Goal: Task Accomplishment & Management: Manage account settings

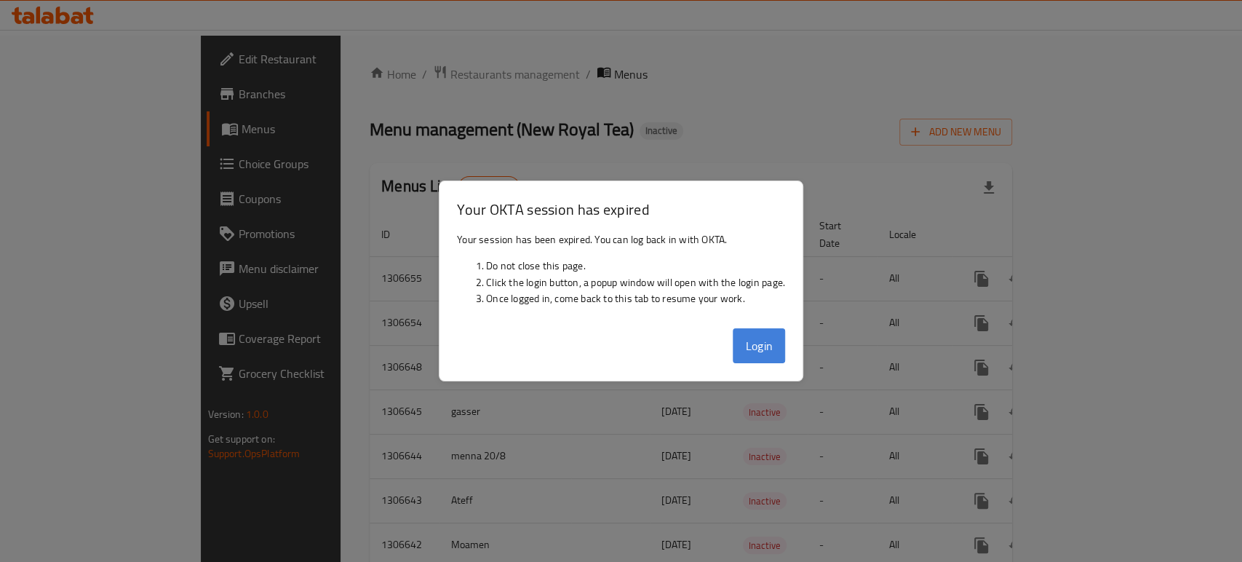
click at [762, 352] on button "Login" at bounding box center [758, 345] width 52 height 35
click at [1036, 70] on div at bounding box center [621, 281] width 1242 height 562
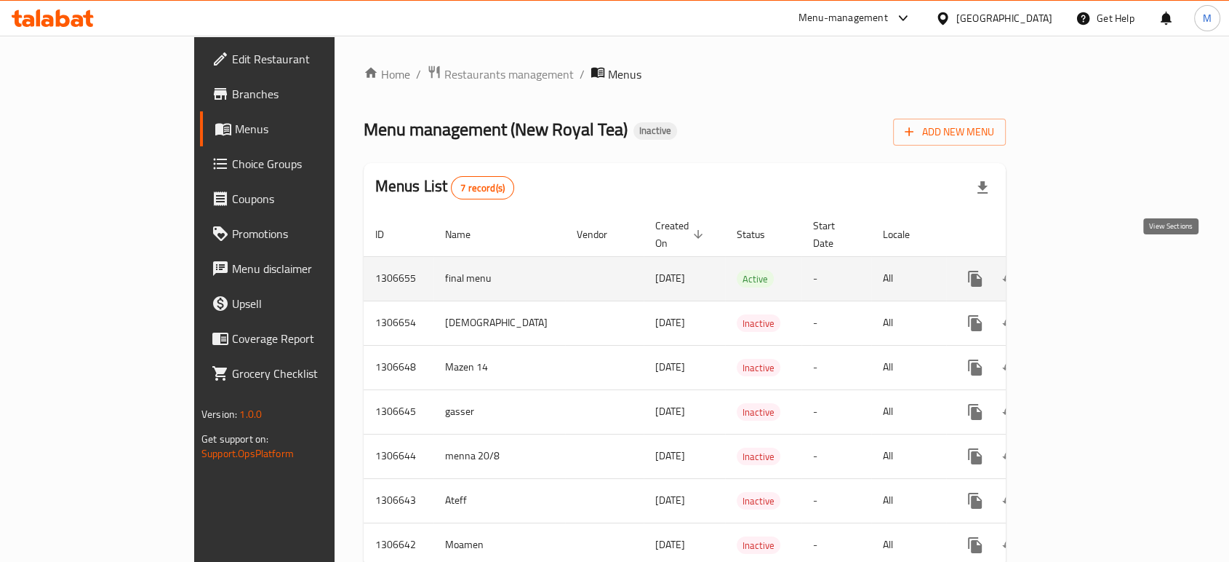
click at [1089, 270] on icon "enhanced table" at bounding box center [1079, 278] width 17 height 17
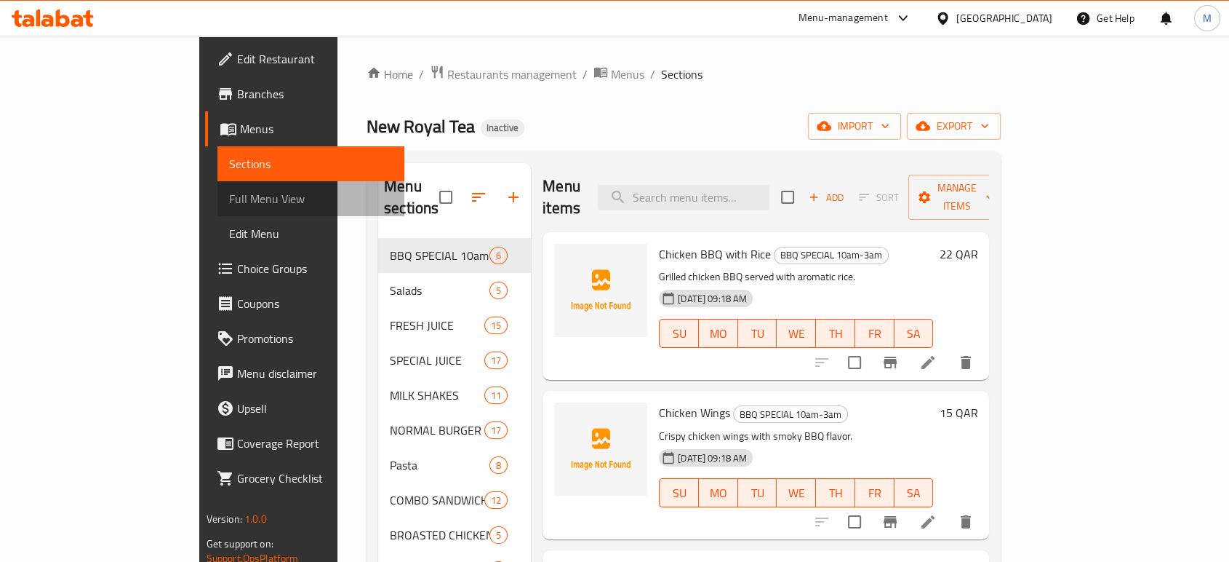
click at [229, 191] on span "Full Menu View" at bounding box center [311, 198] width 164 height 17
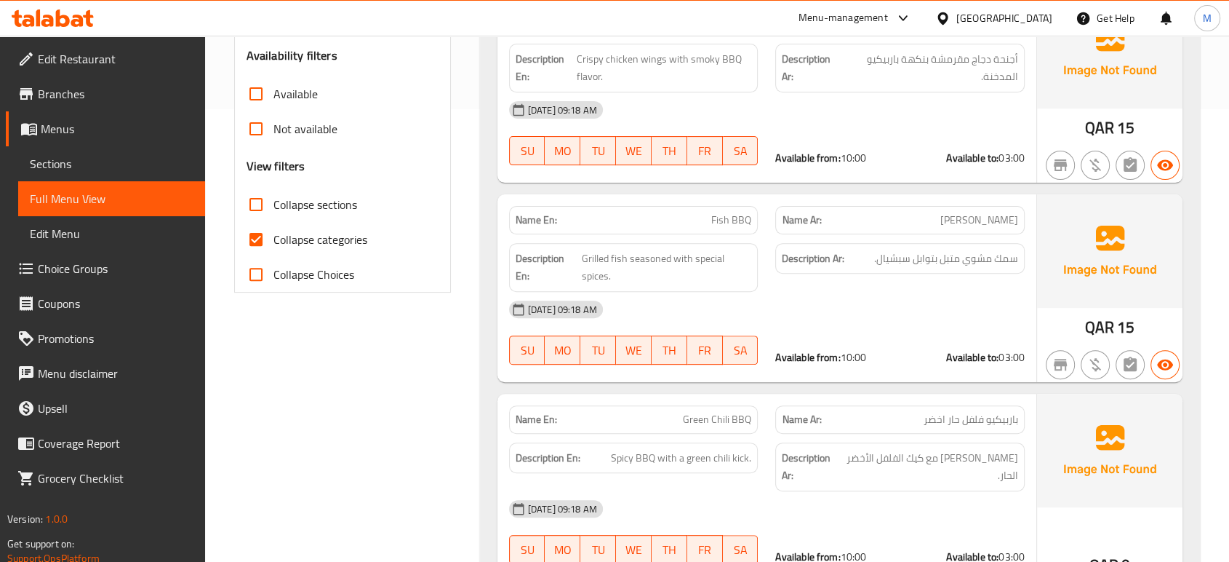
scroll to position [484, 0]
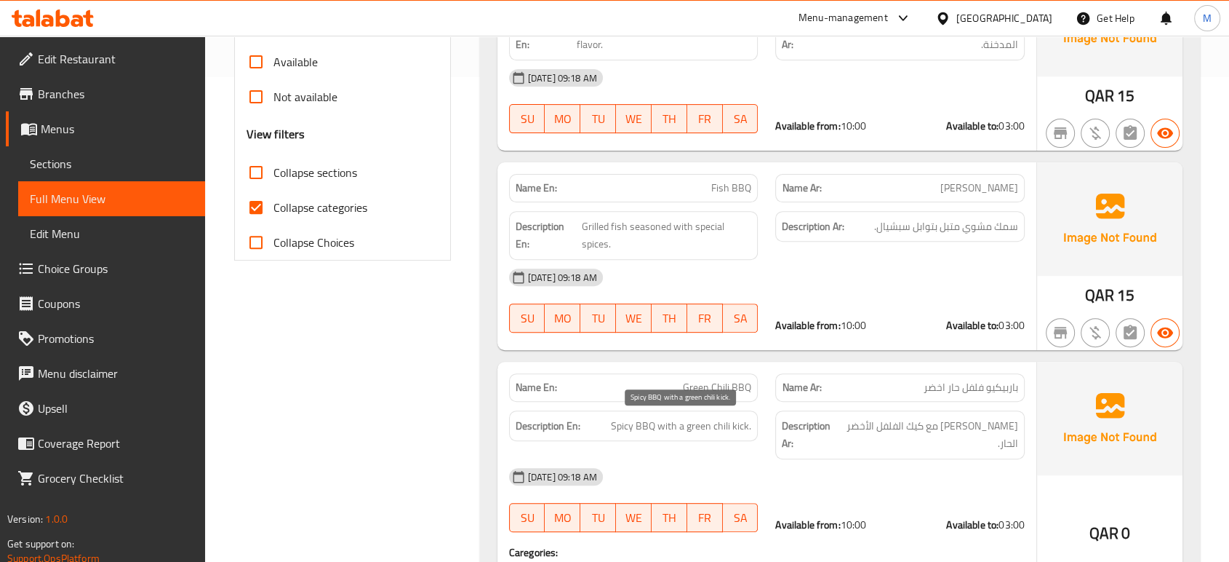
click at [691, 421] on span "Spicy BBQ with a green chili kick." at bounding box center [681, 426] width 140 height 18
copy span "Spicy BBQ with a green chili kick."
click at [60, 163] on span "Sections" at bounding box center [112, 163] width 164 height 17
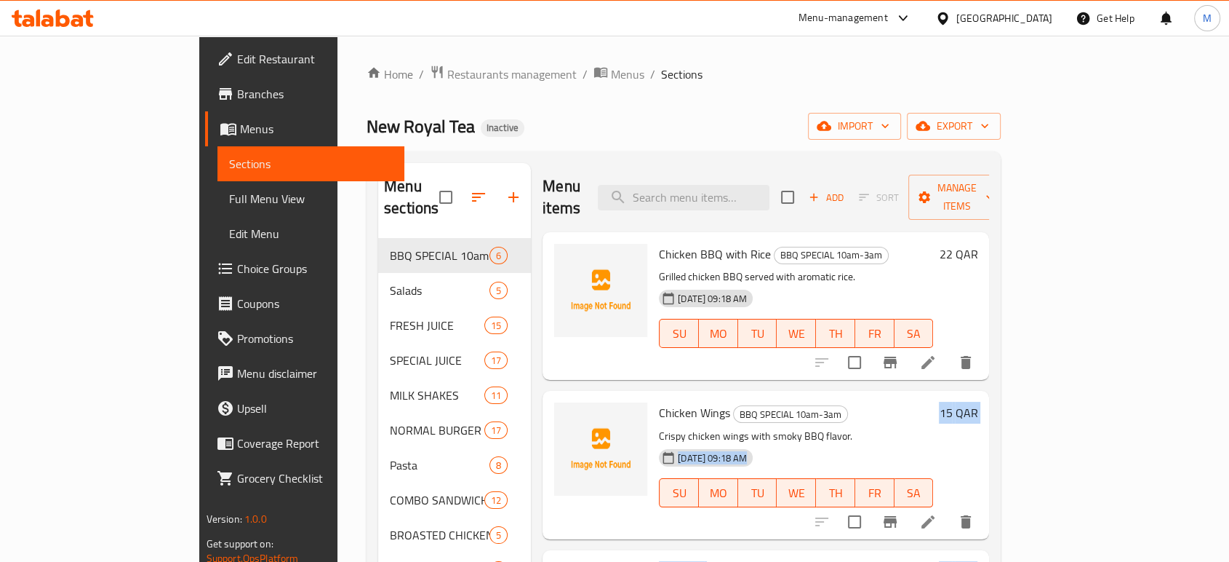
drag, startPoint x: 957, startPoint y: 404, endPoint x: 1226, endPoint y: 548, distance: 305.6
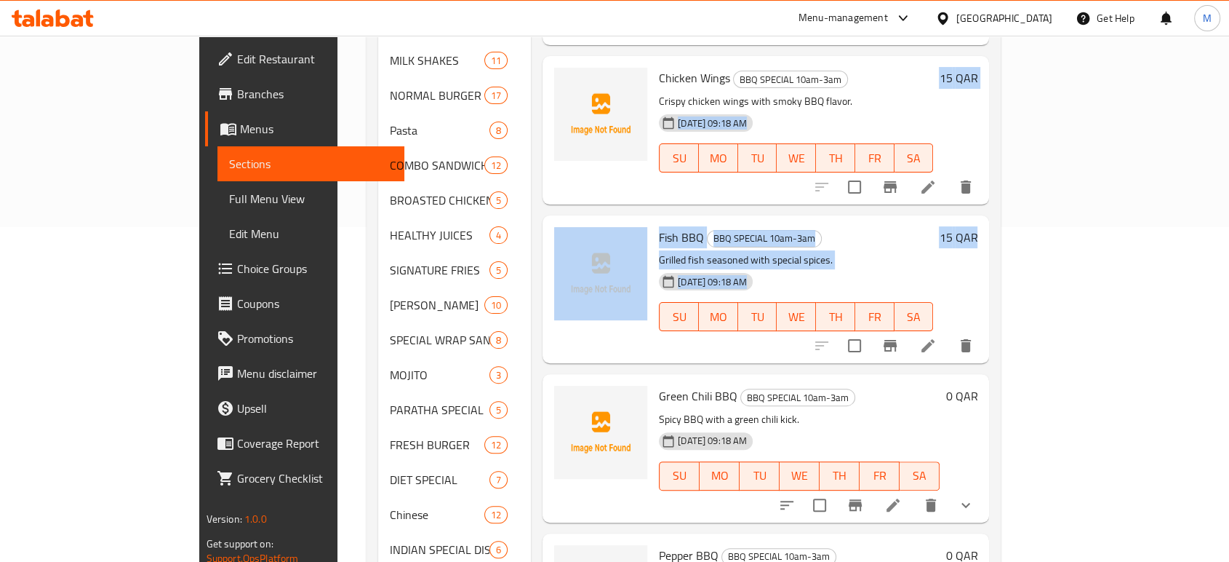
scroll to position [344, 0]
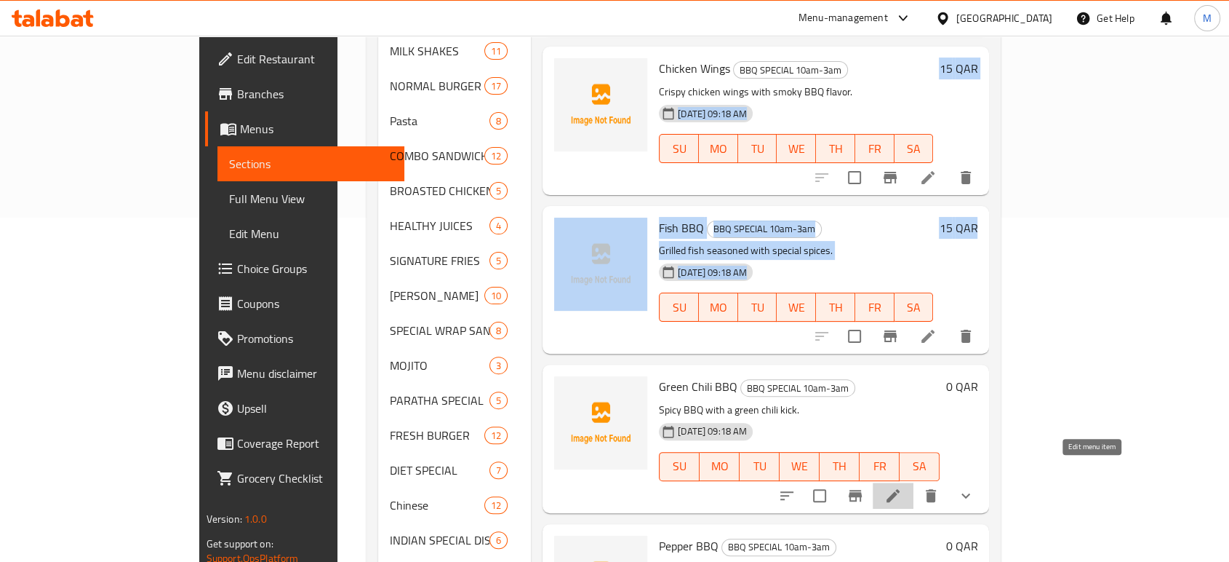
click at [902, 487] on icon at bounding box center [892, 495] width 17 height 17
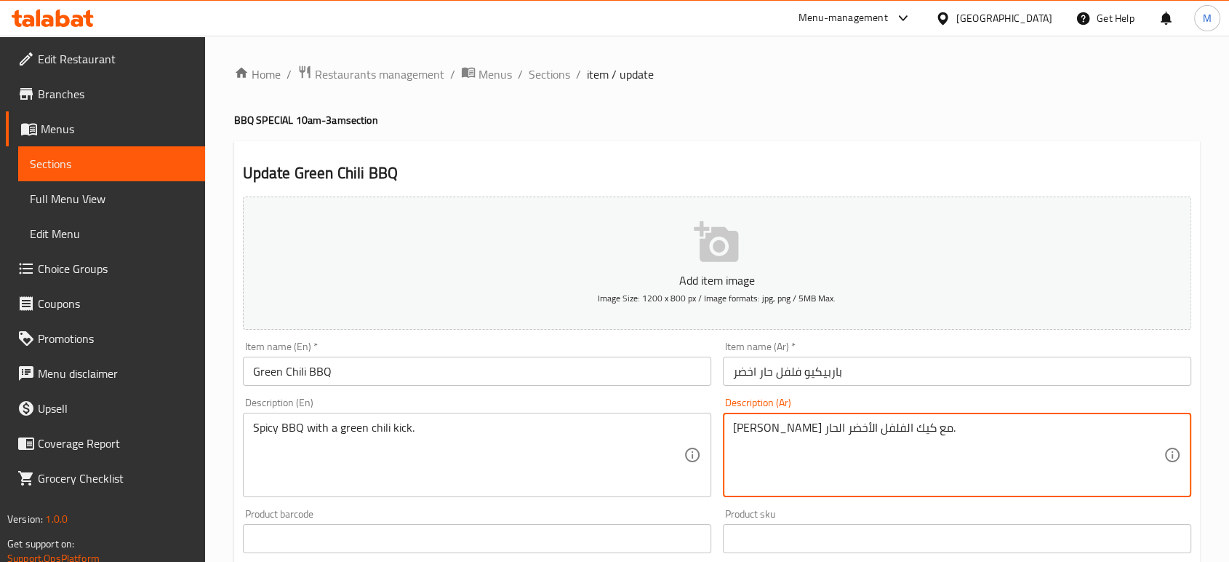
click at [835, 423] on textarea "باربيكيو حار مع كيك الفلفل الأخضر الحار." at bounding box center [948, 454] width 431 height 69
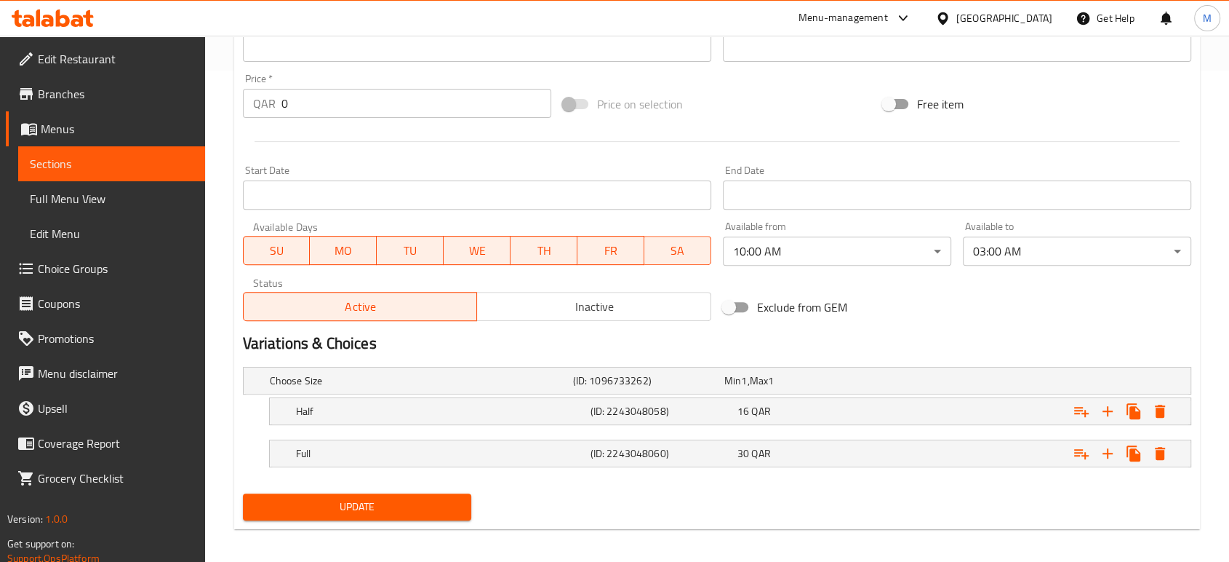
type textarea "باربيكيو حار مع نكهة الفلفل الأخضر الحار."
click at [409, 511] on span "Update" at bounding box center [357, 507] width 205 height 18
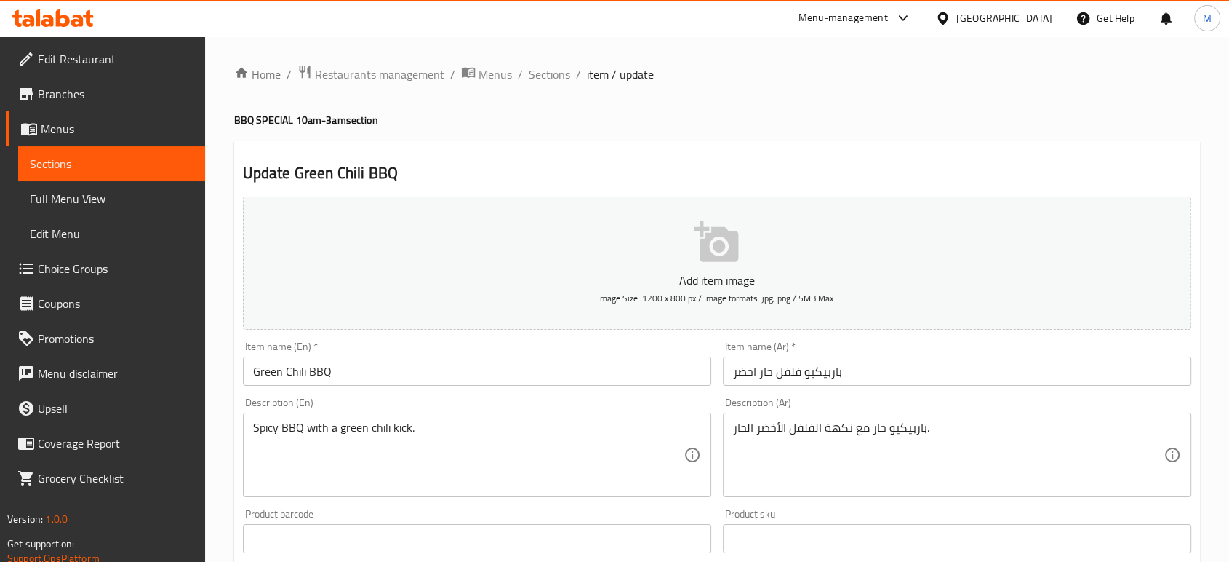
click at [81, 191] on span "Full Menu View" at bounding box center [112, 198] width 164 height 17
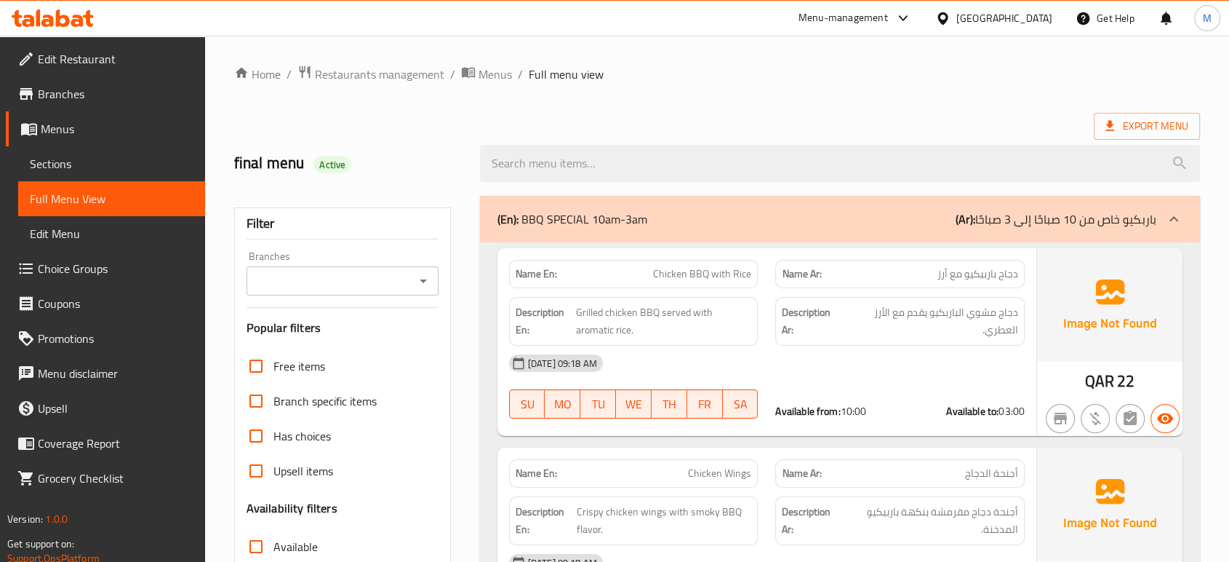
scroll to position [491, 0]
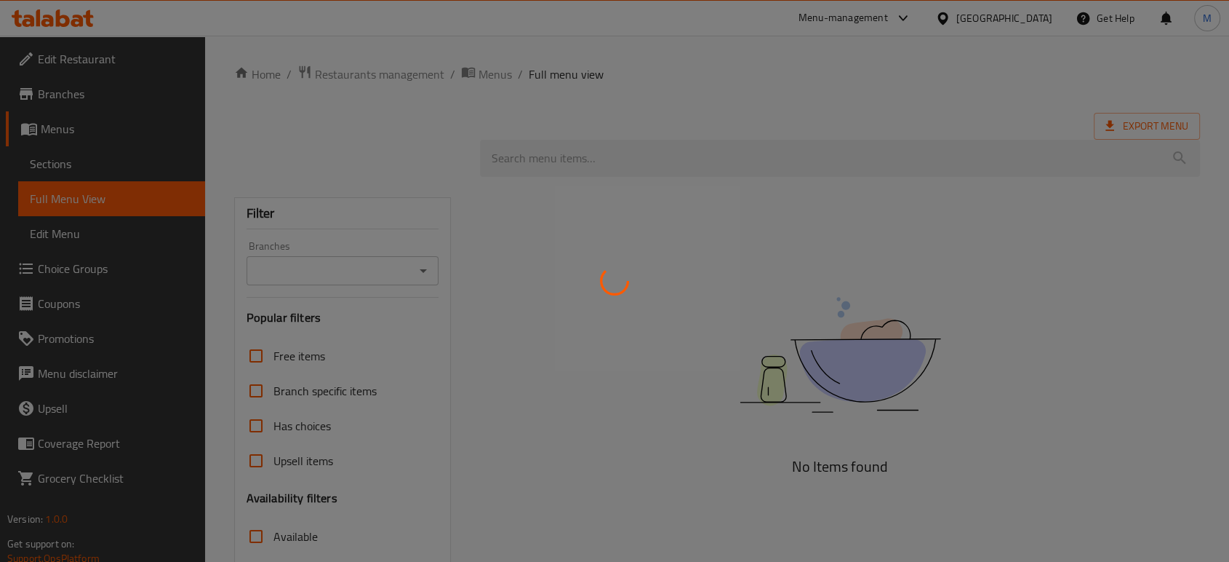
click at [1028, 20] on div at bounding box center [614, 281] width 1229 height 562
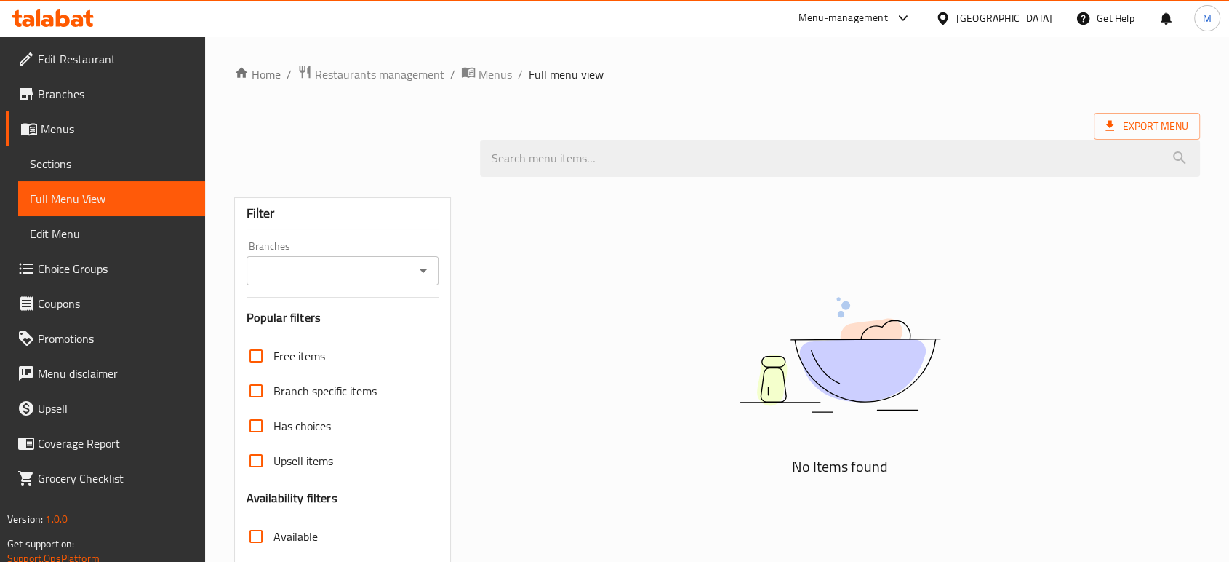
click at [1022, 12] on div "Kuwait" at bounding box center [1004, 18] width 96 height 16
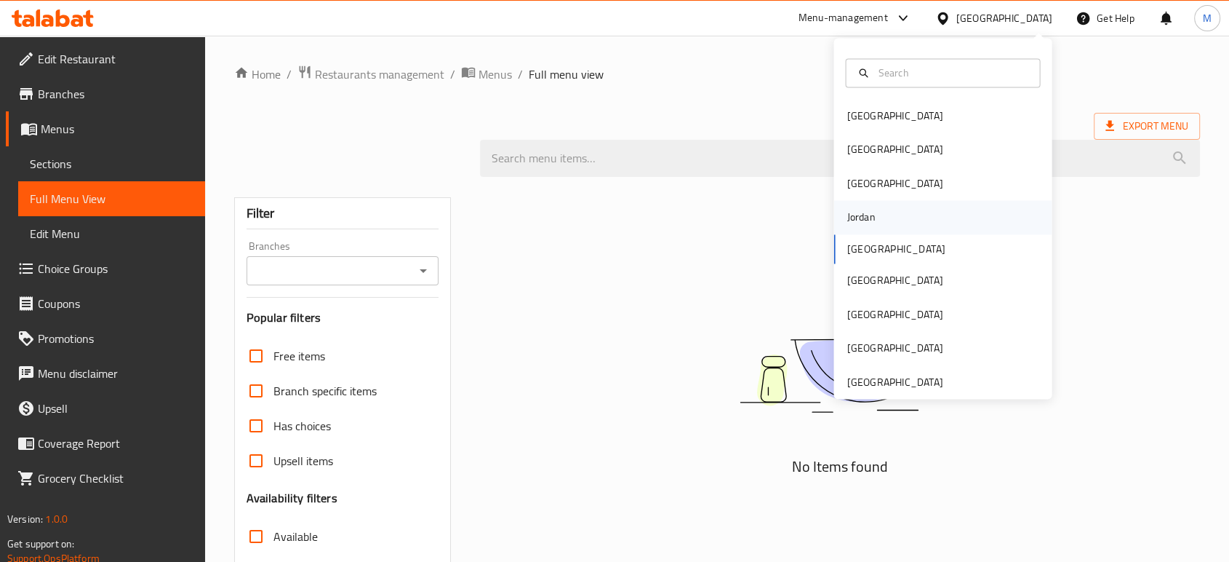
click at [878, 214] on div "Jordan" at bounding box center [943, 217] width 218 height 33
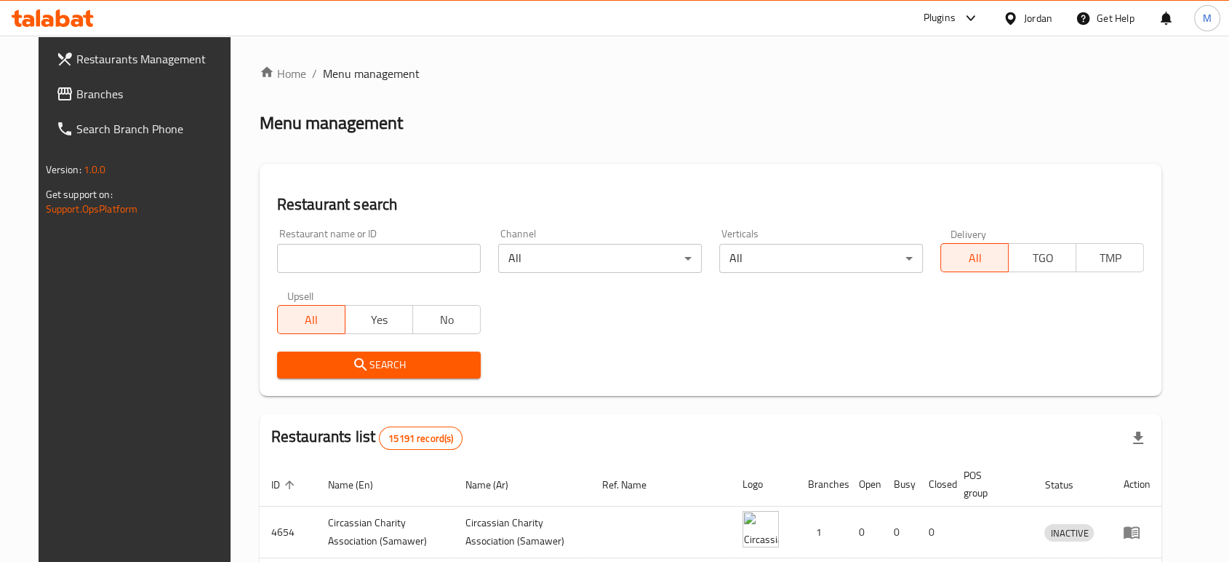
paste input "Food maker"
click at [407, 262] on input "search" at bounding box center [379, 258] width 204 height 29
type input "Food maker"
click button "Search" at bounding box center [379, 364] width 204 height 27
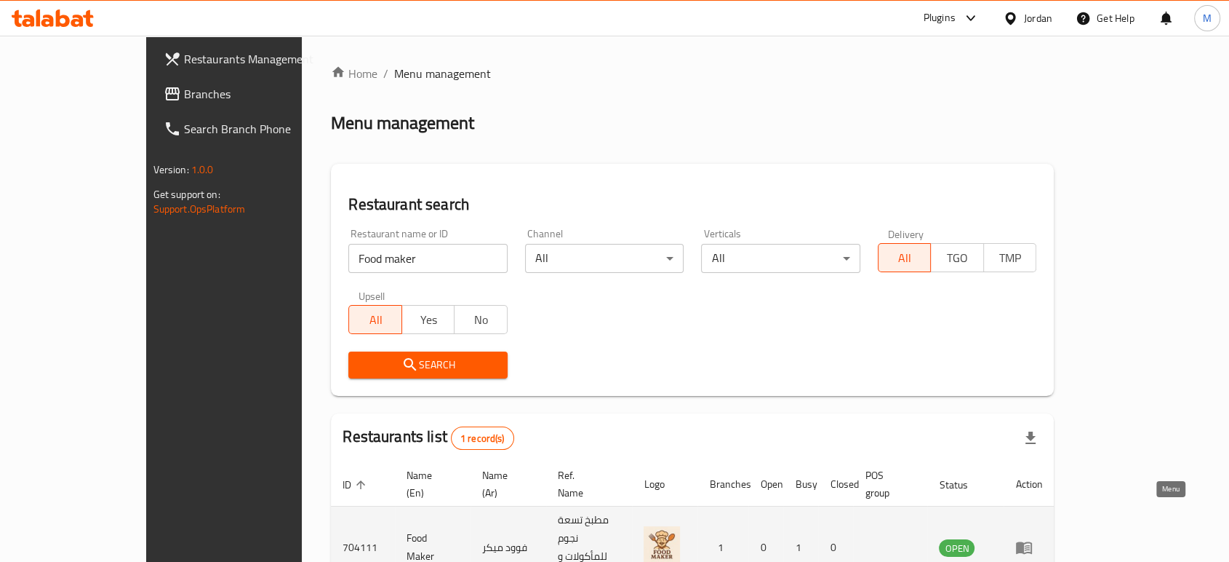
click at [1033, 538] on icon "enhanced table" at bounding box center [1023, 546] width 17 height 17
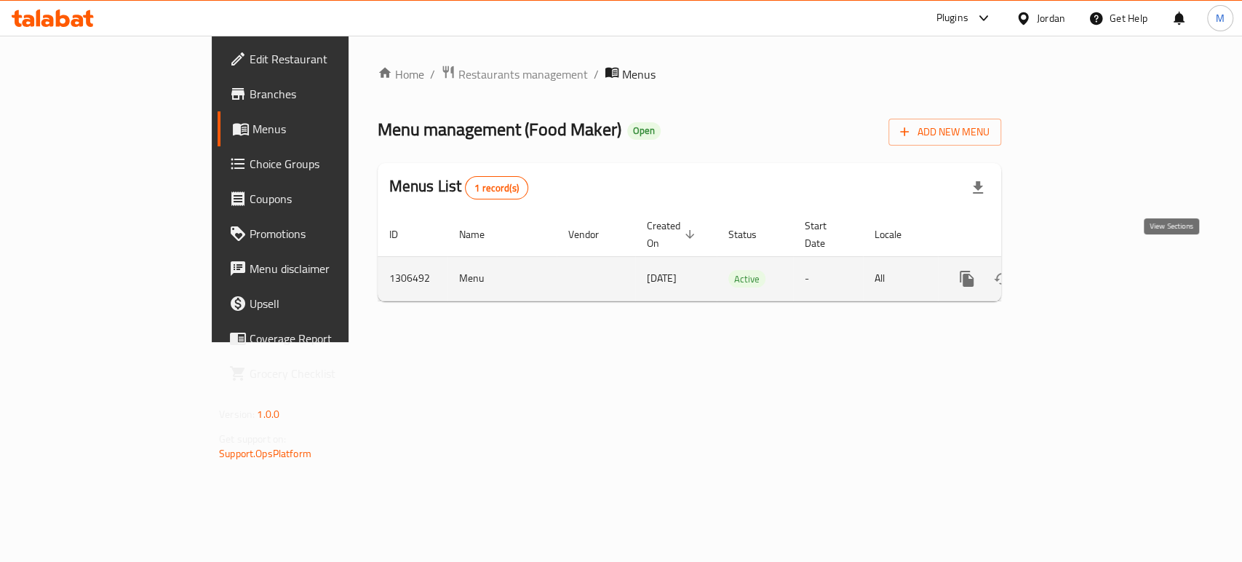
click at [1080, 270] on icon "enhanced table" at bounding box center [1071, 278] width 17 height 17
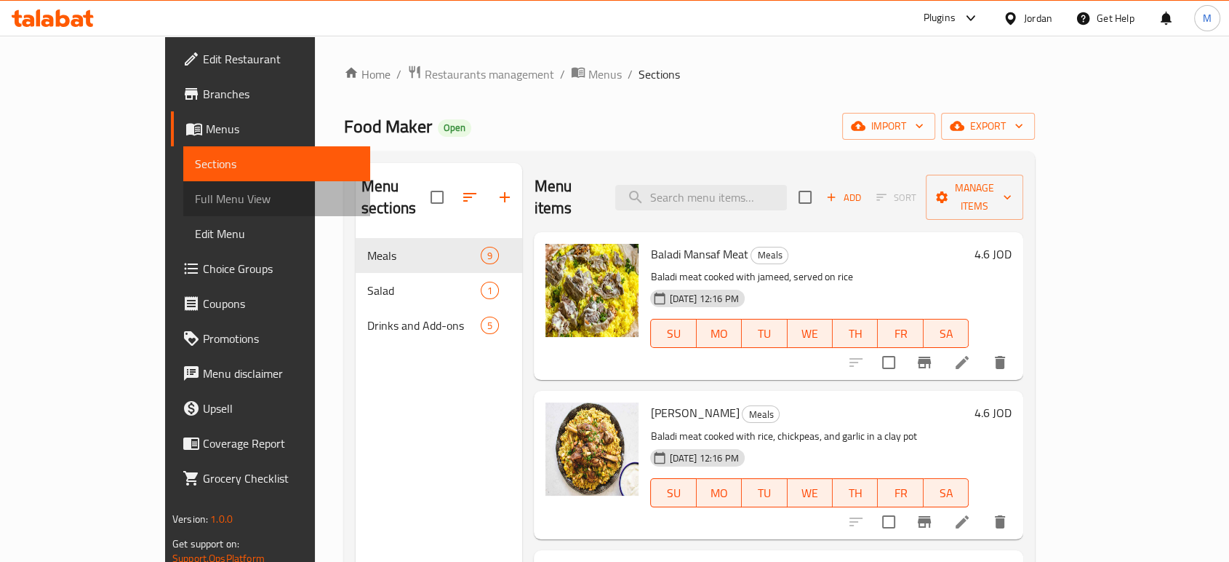
click at [195, 197] on span "Full Menu View" at bounding box center [277, 198] width 164 height 17
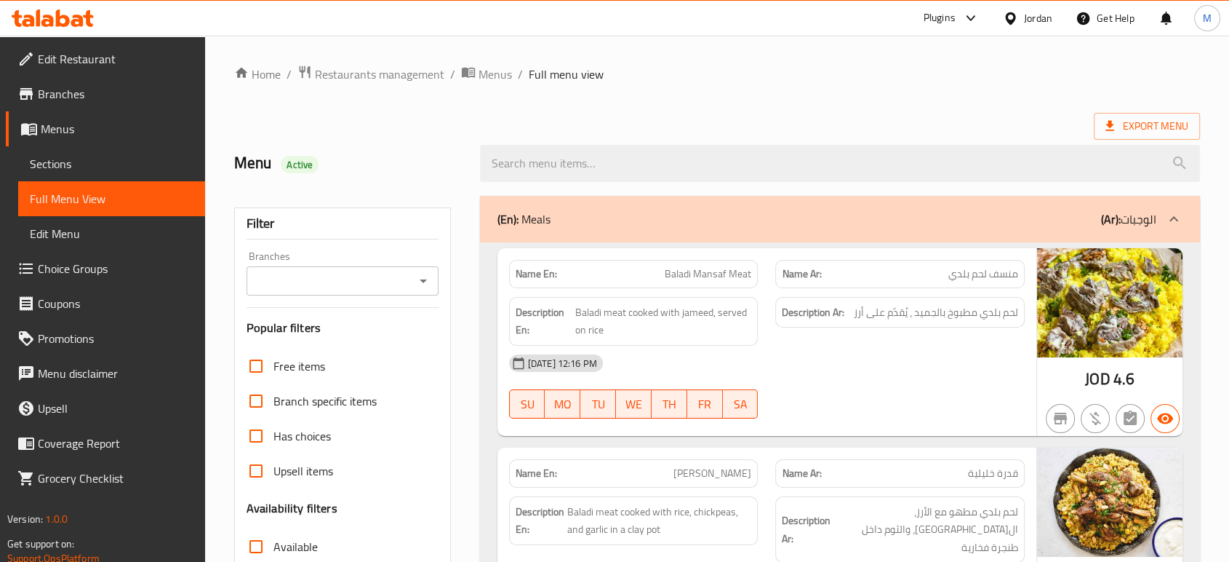
click at [963, 359] on div "19-08-2025 12:16 PM" at bounding box center [766, 362] width 533 height 35
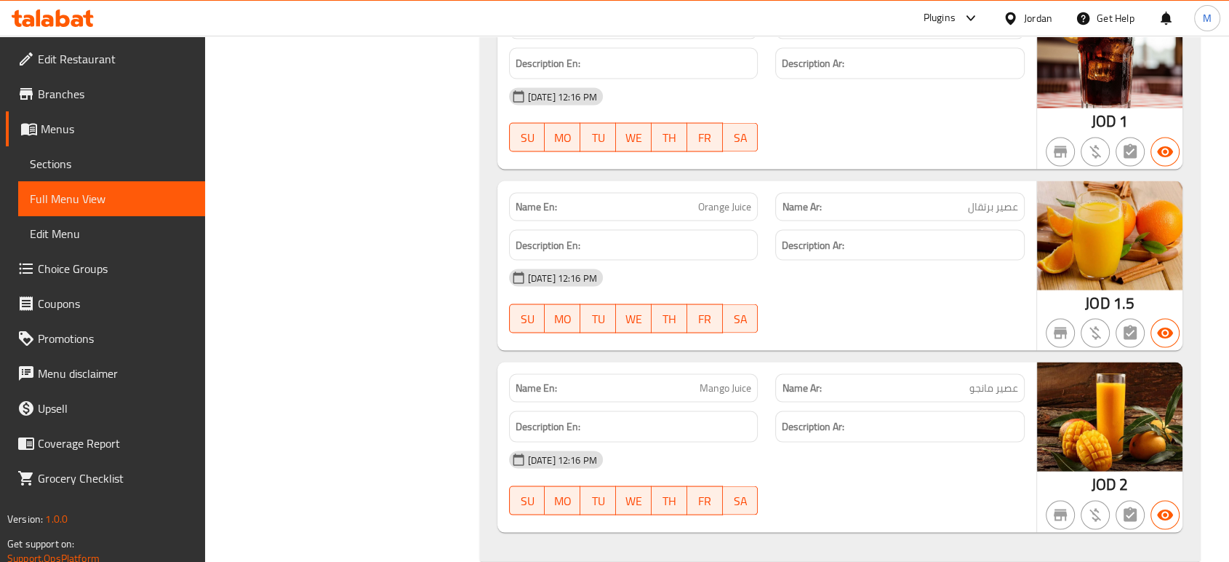
scroll to position [2791, 0]
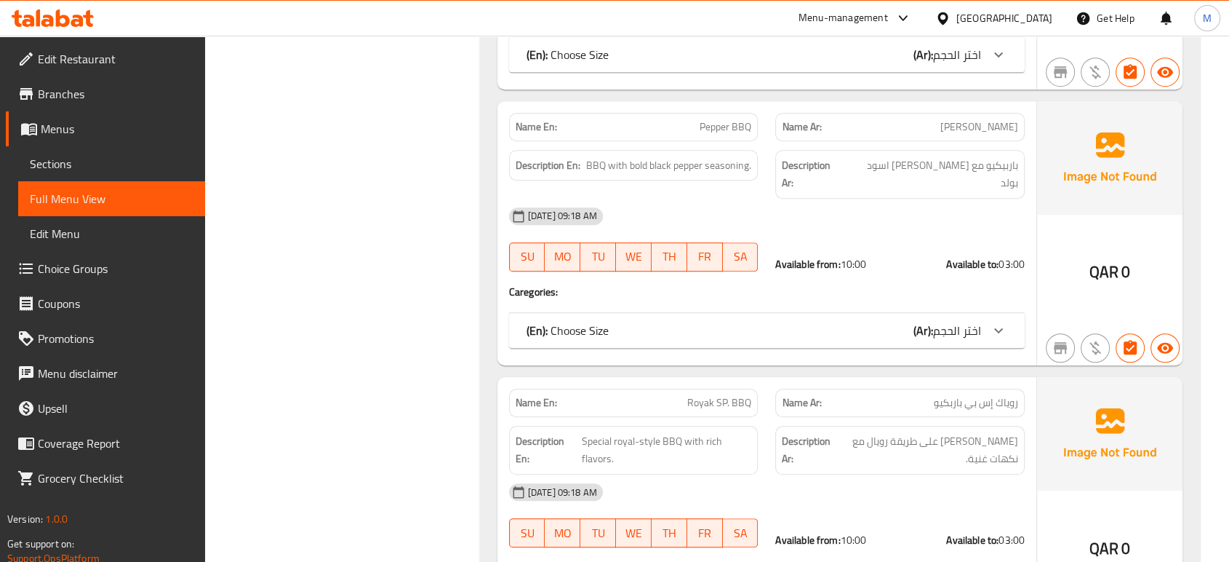
scroll to position [1034, 0]
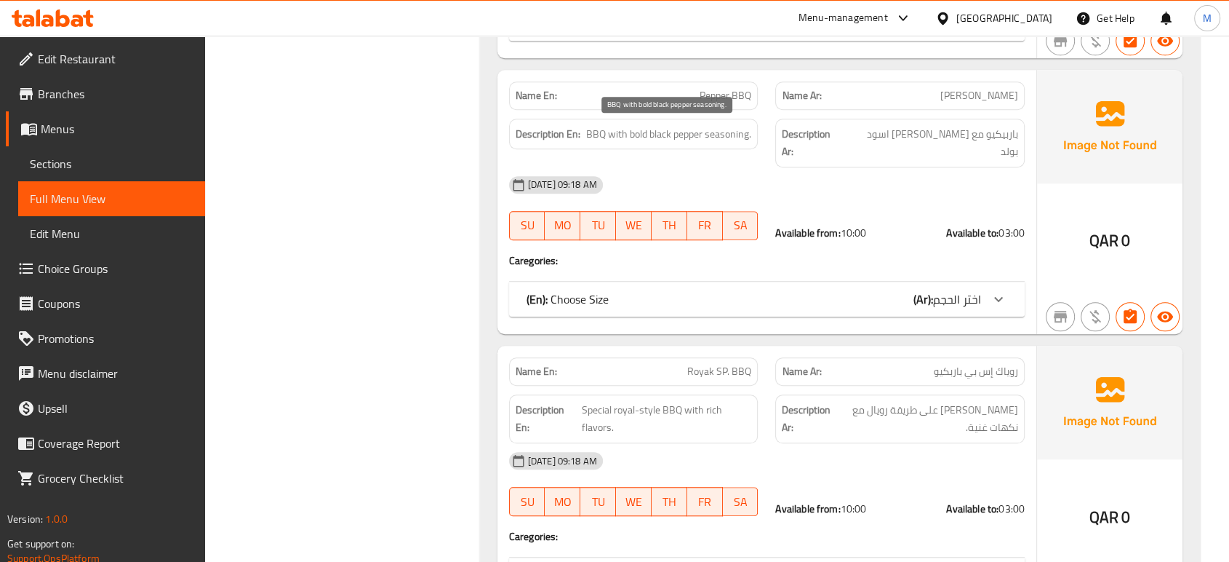
click at [711, 128] on span "BBQ with bold black pepper seasoning." at bounding box center [668, 134] width 165 height 18
copy span "BBQ with bold black pepper seasoning."
click at [709, 32] on div "(En): Choose Size (Ar): اختر الحجم" at bounding box center [754, 23] width 455 height 17
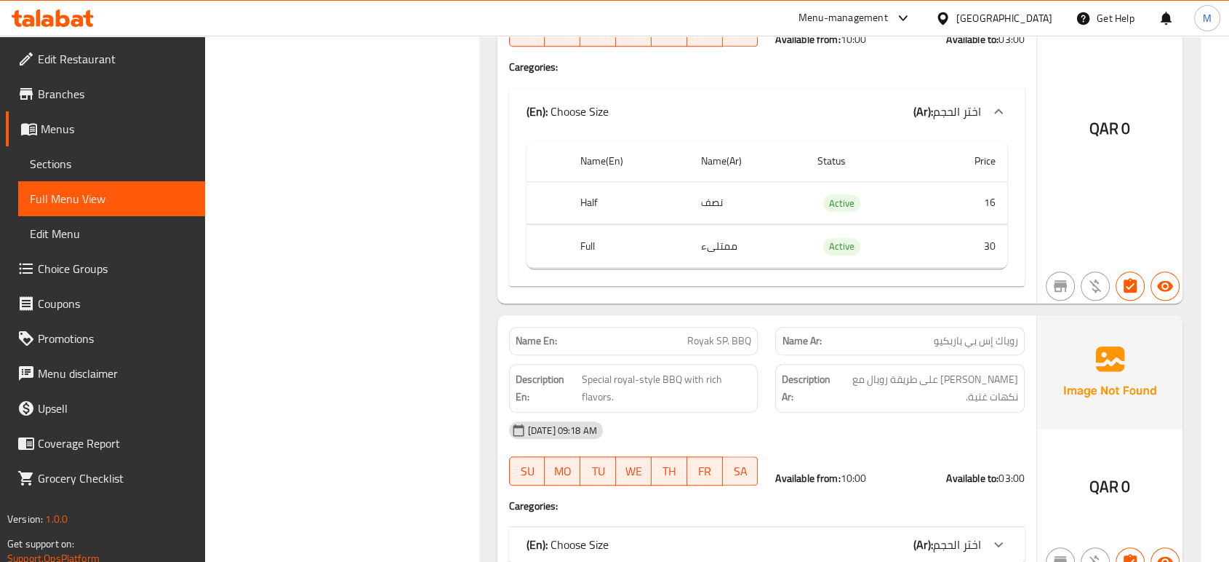
scroll to position [1261, 0]
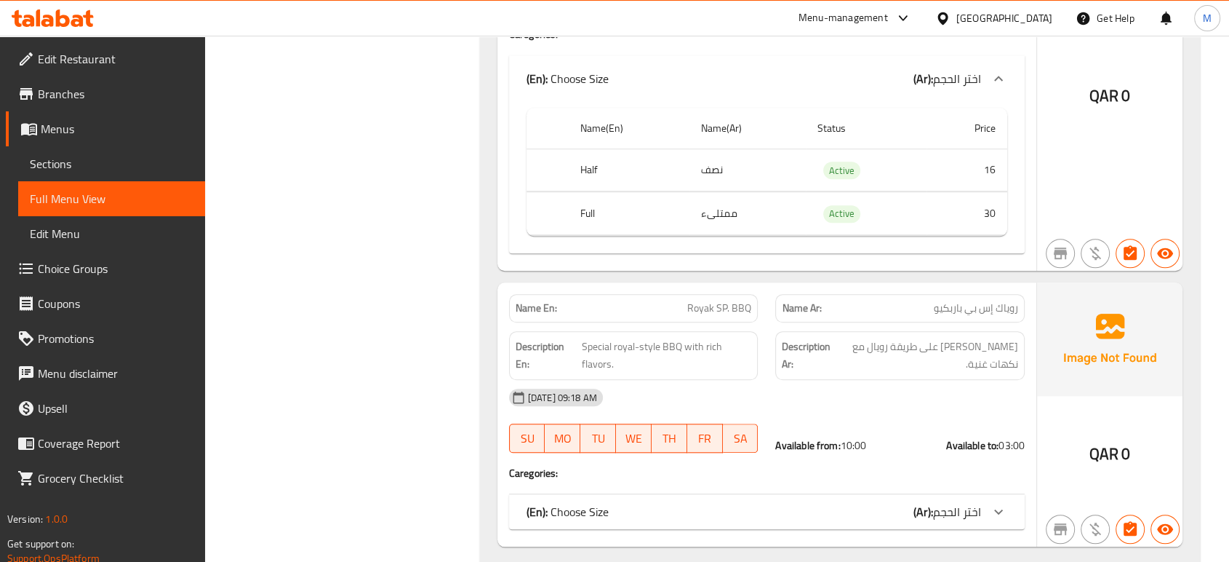
click at [924, 383] on div "20-08-2025 09:18 AM" at bounding box center [766, 397] width 533 height 35
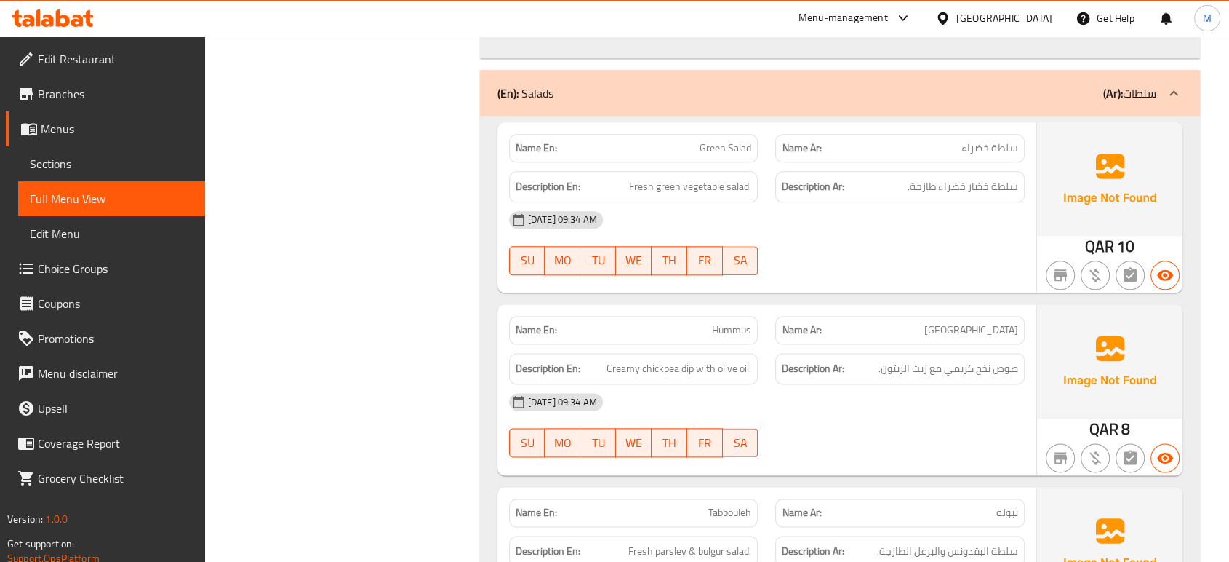
scroll to position [1810, 0]
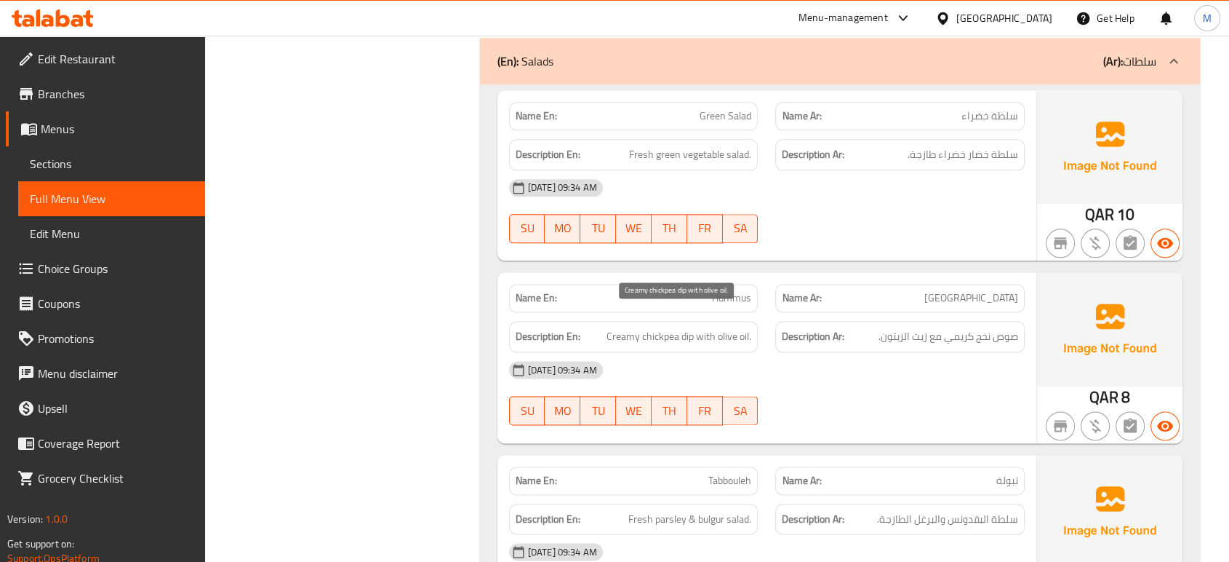
click at [670, 327] on span "Creamy chickpea dip with olive oil." at bounding box center [679, 336] width 145 height 18
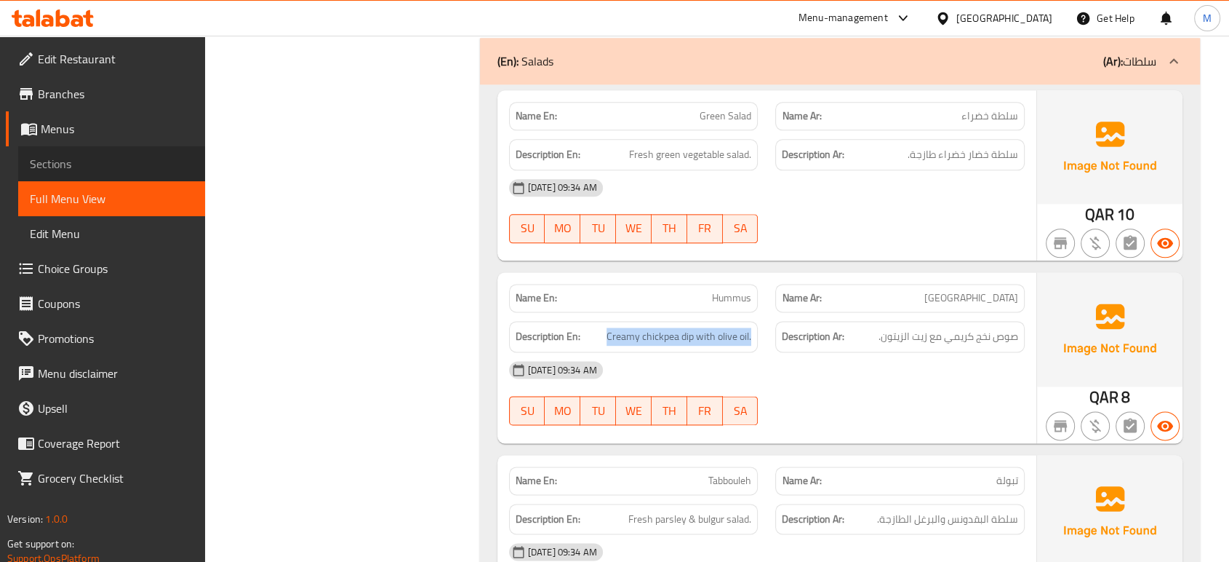
click at [68, 165] on span "Sections" at bounding box center [112, 163] width 164 height 17
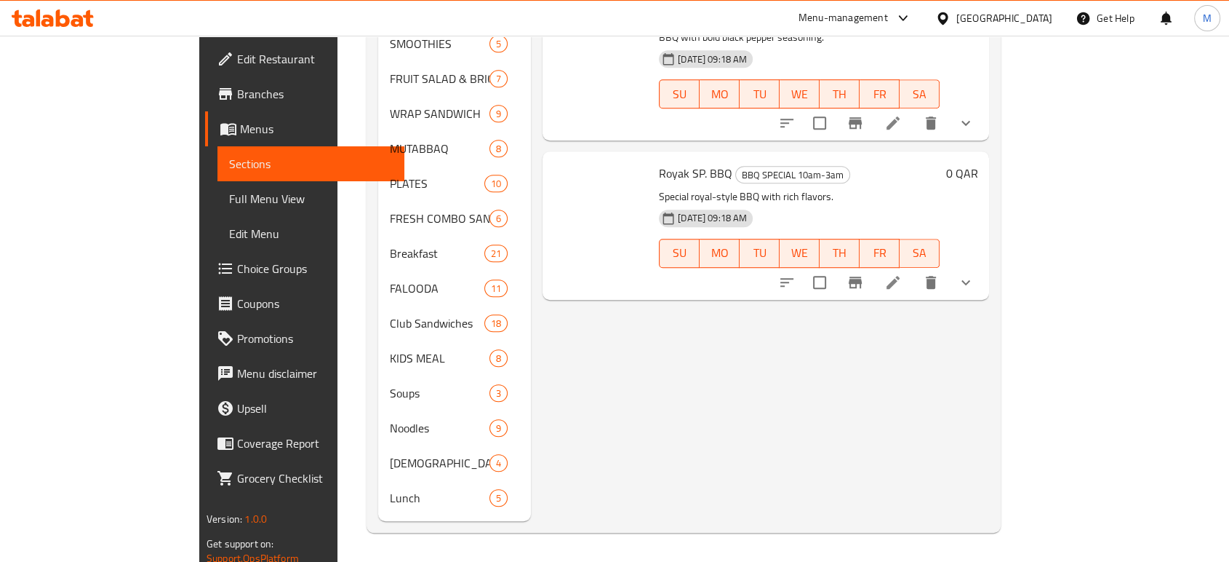
scroll to position [204, 0]
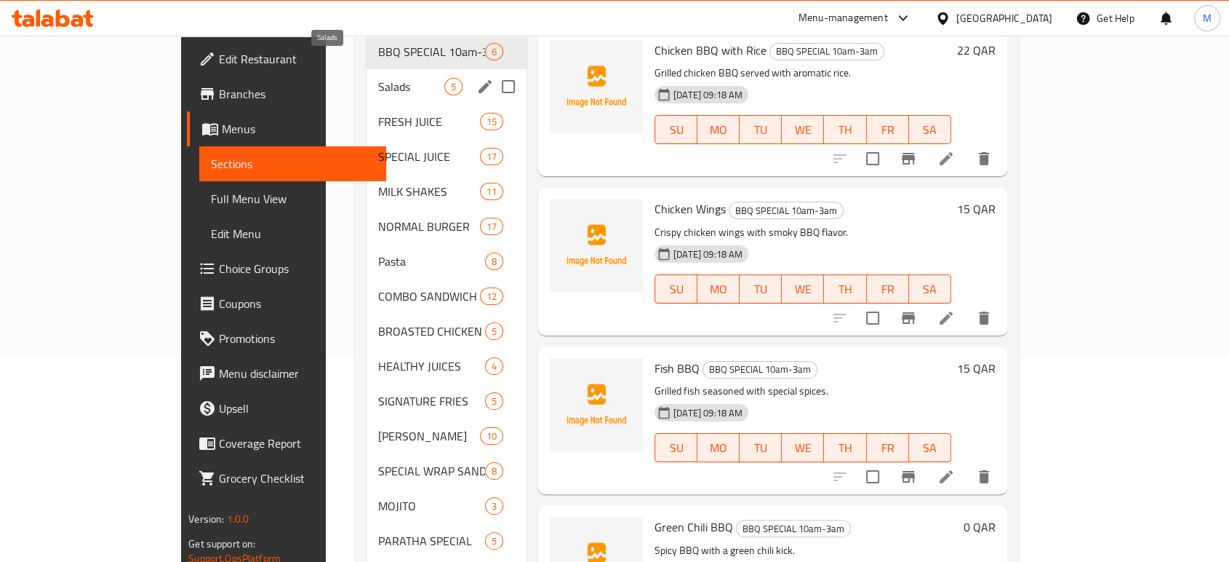
click at [378, 78] on span "Salads" at bounding box center [411, 86] width 66 height 17
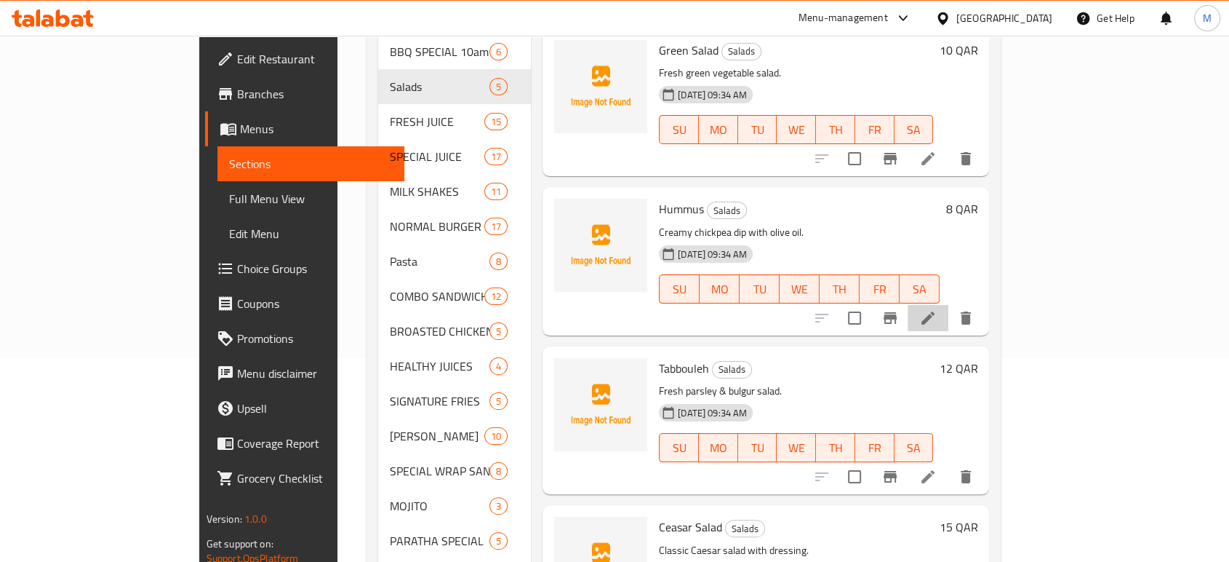
click at [948, 305] on li at bounding box center [928, 318] width 41 height 26
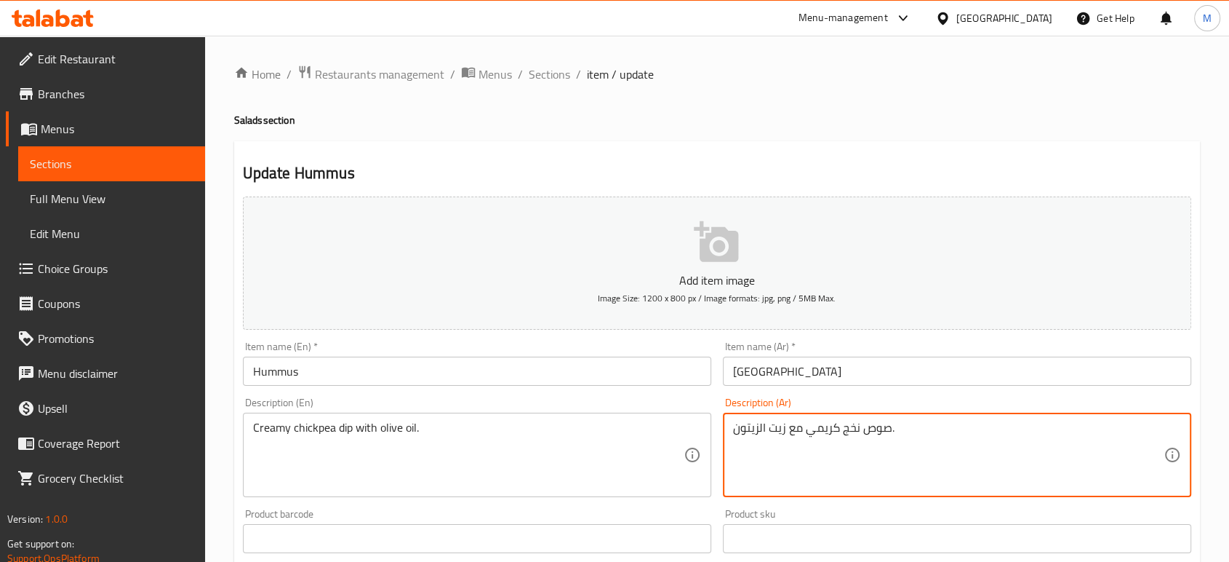
click at [847, 434] on textarea "صوص نخج كريمي مع زيت الزيتون." at bounding box center [948, 454] width 431 height 69
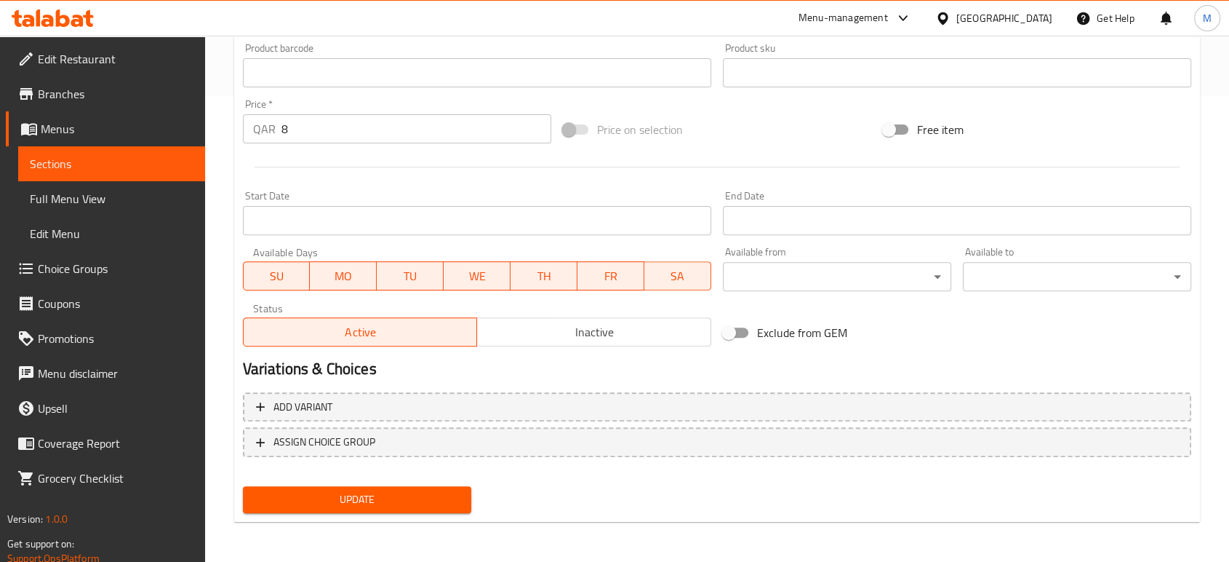
type textarea "صوص حمص كريمي مع زيت الزيتون."
click at [425, 495] on span "Update" at bounding box center [357, 499] width 205 height 18
click at [107, 205] on span "Full Menu View" at bounding box center [112, 198] width 164 height 17
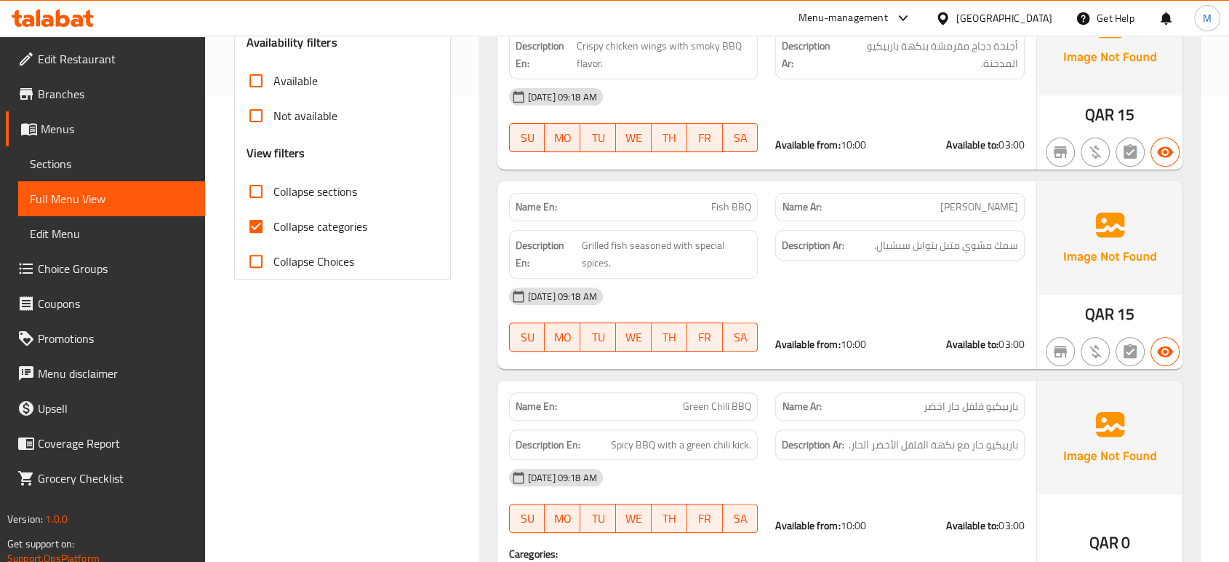
click at [914, 305] on div "20-08-2025 09:18 AM" at bounding box center [766, 296] width 533 height 35
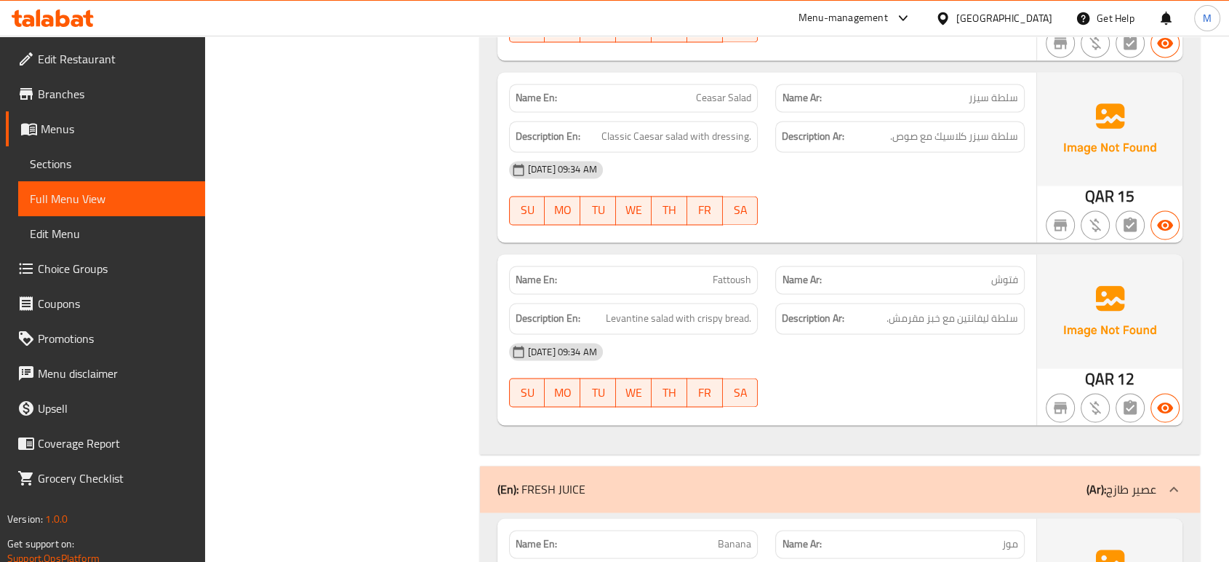
scroll to position [2244, 0]
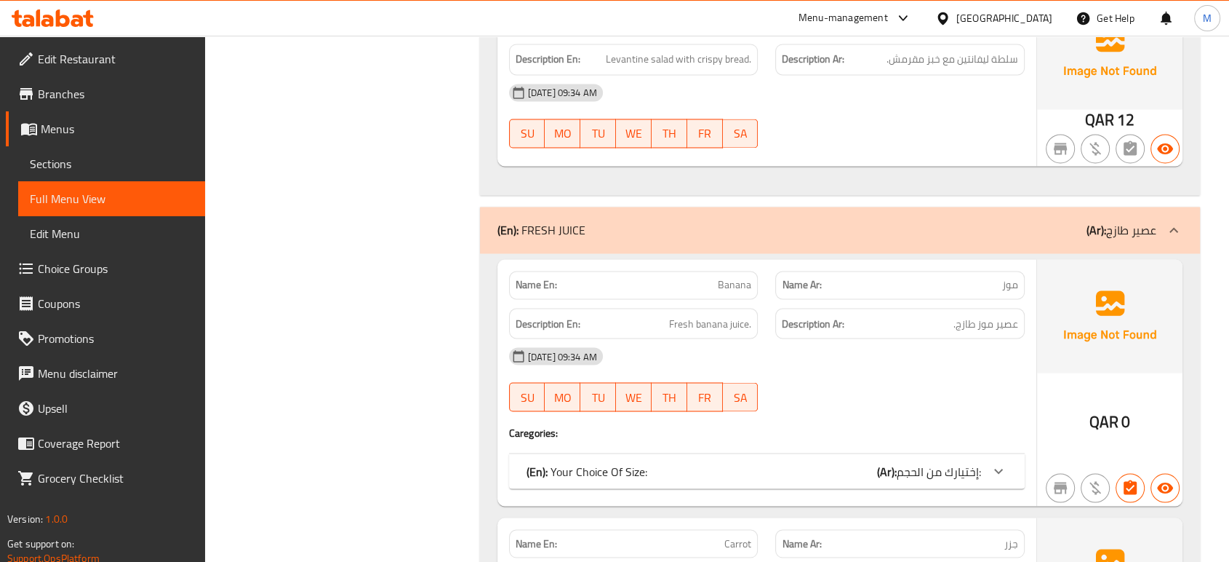
scroll to position [2502, 0]
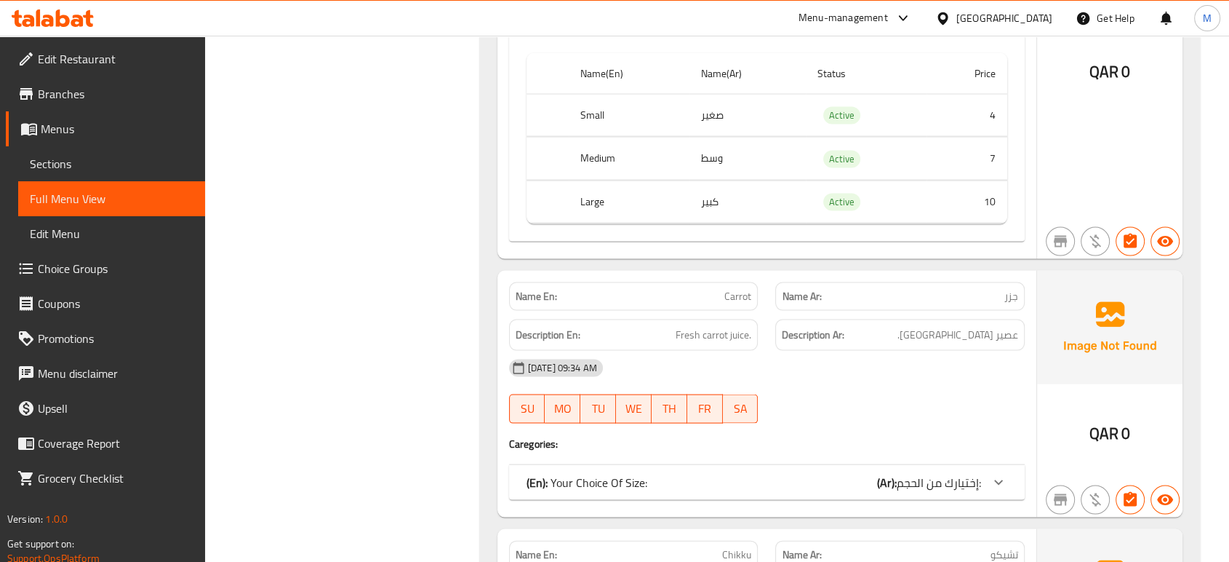
scroll to position [2955, 0]
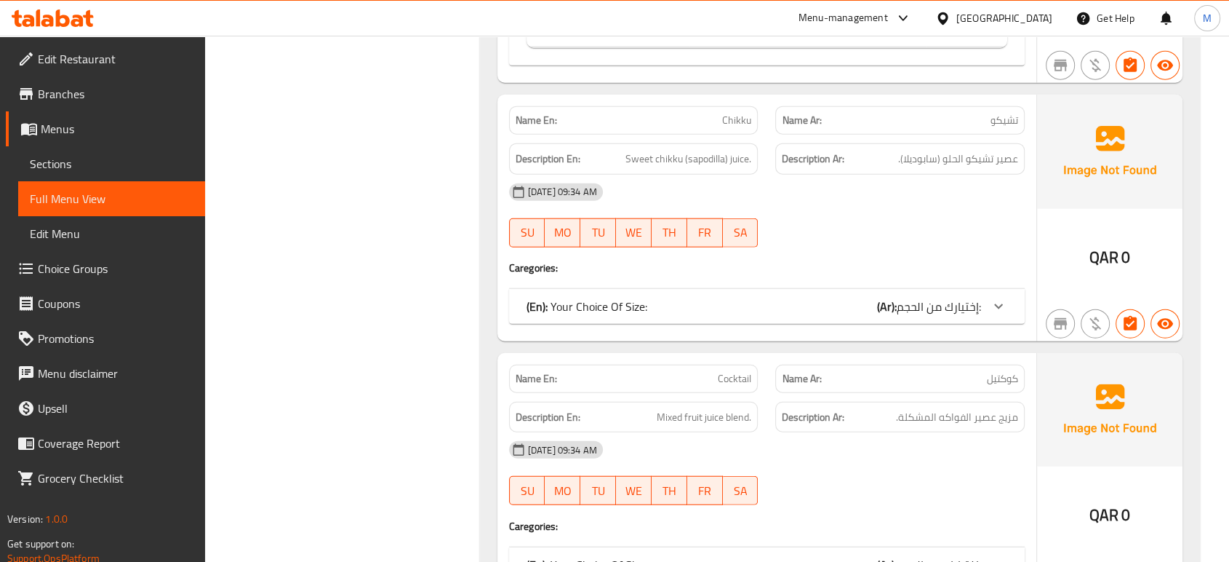
scroll to position [3634, 0]
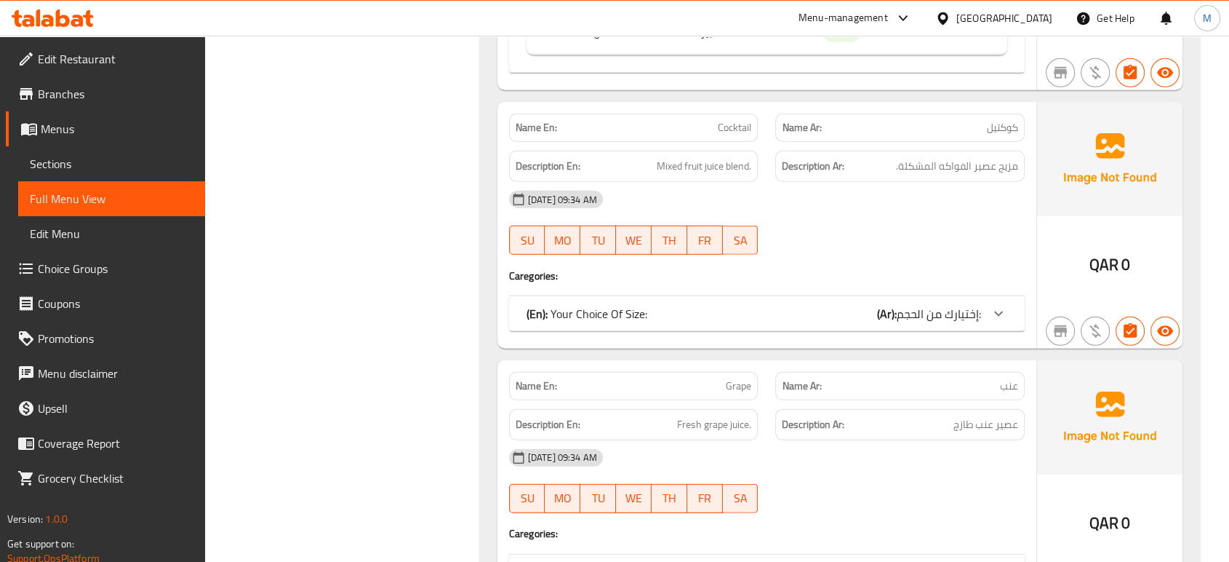
scroll to position [4022, 0]
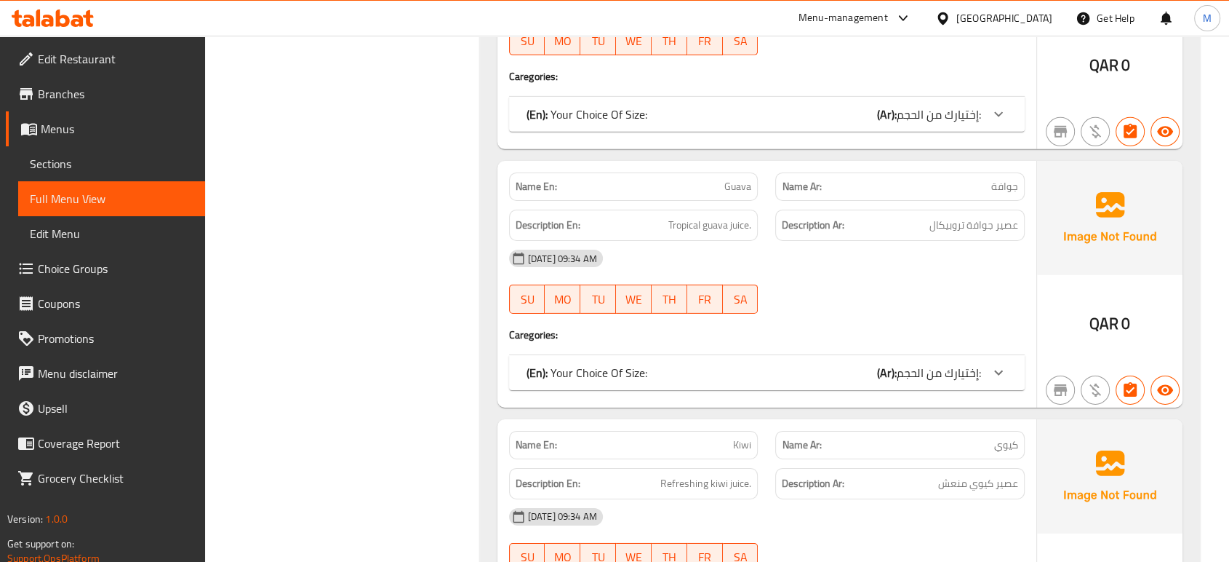
scroll to position [4701, 0]
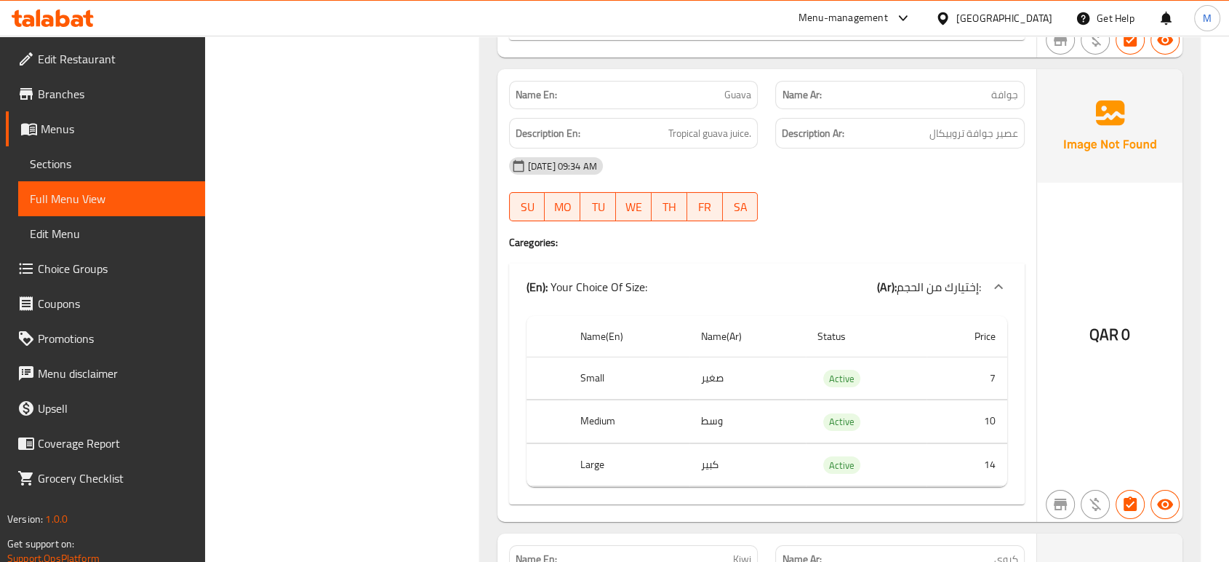
scroll to position [4992, 0]
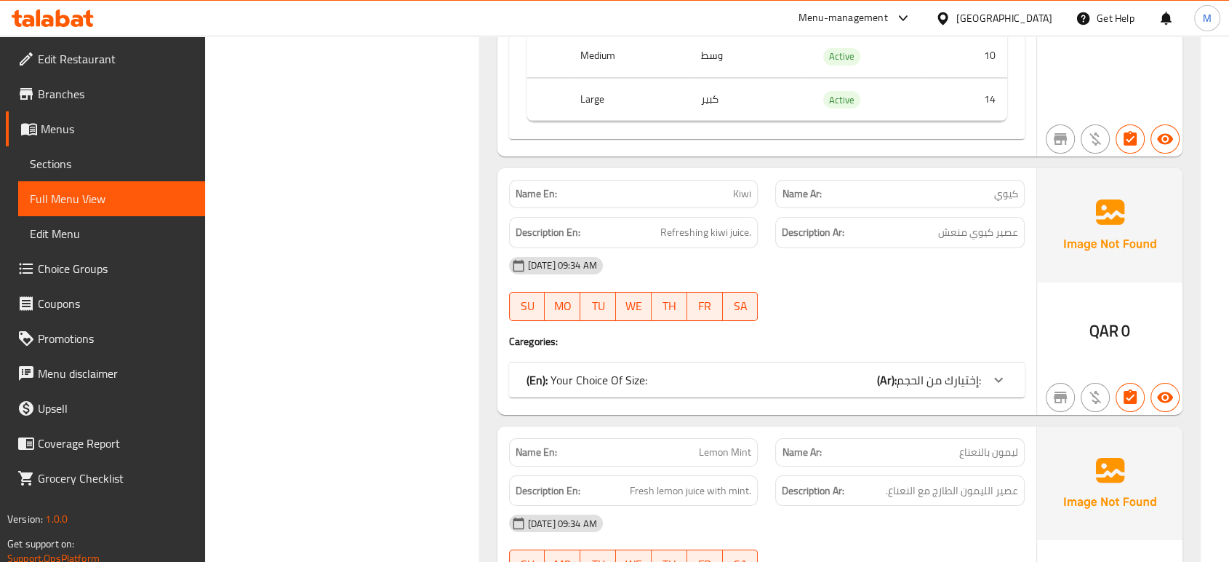
scroll to position [5348, 0]
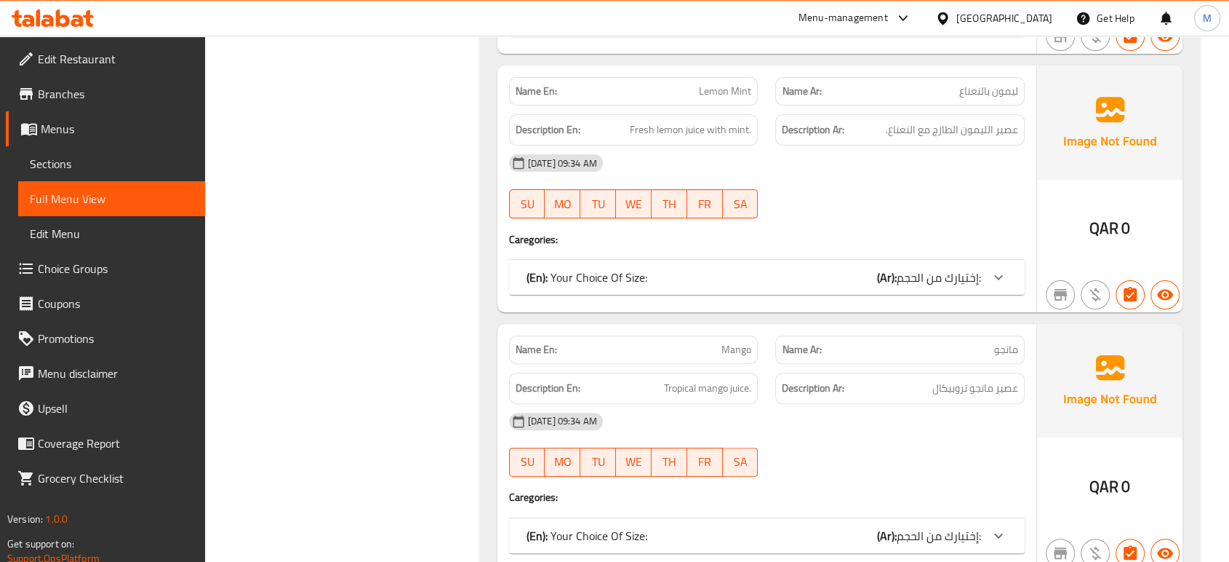
scroll to position [5993, 0]
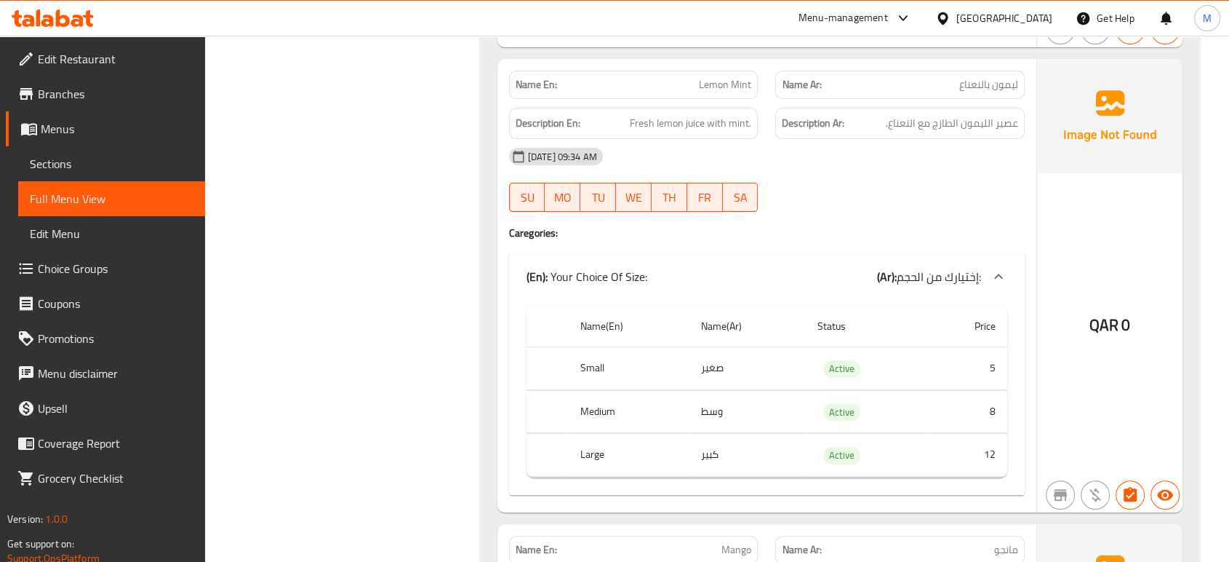
scroll to position [5897, 0]
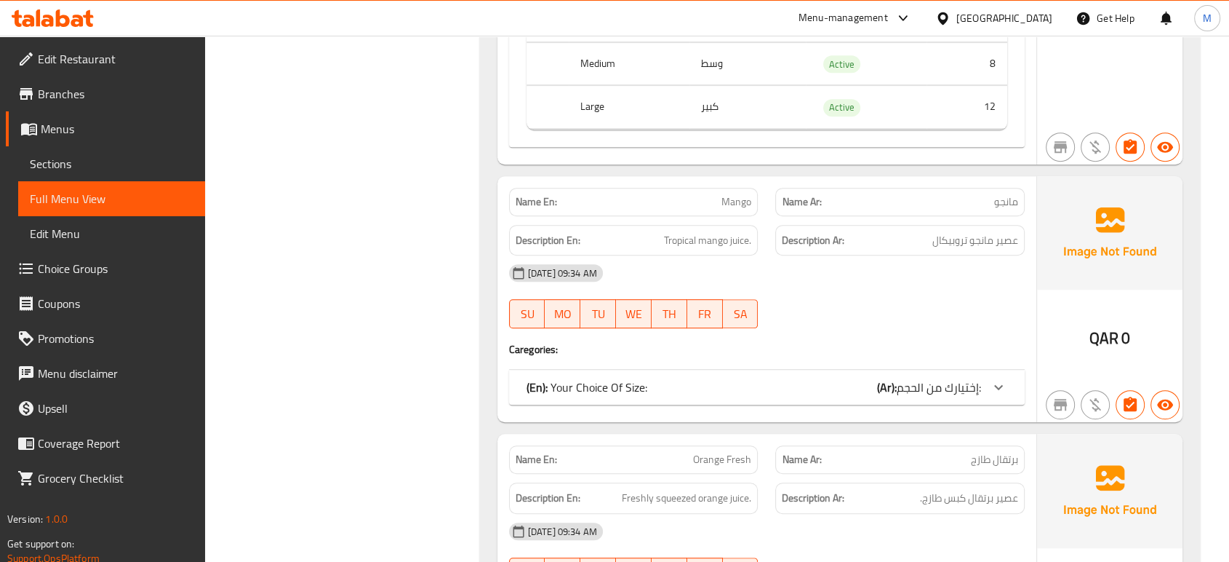
scroll to position [6284, 0]
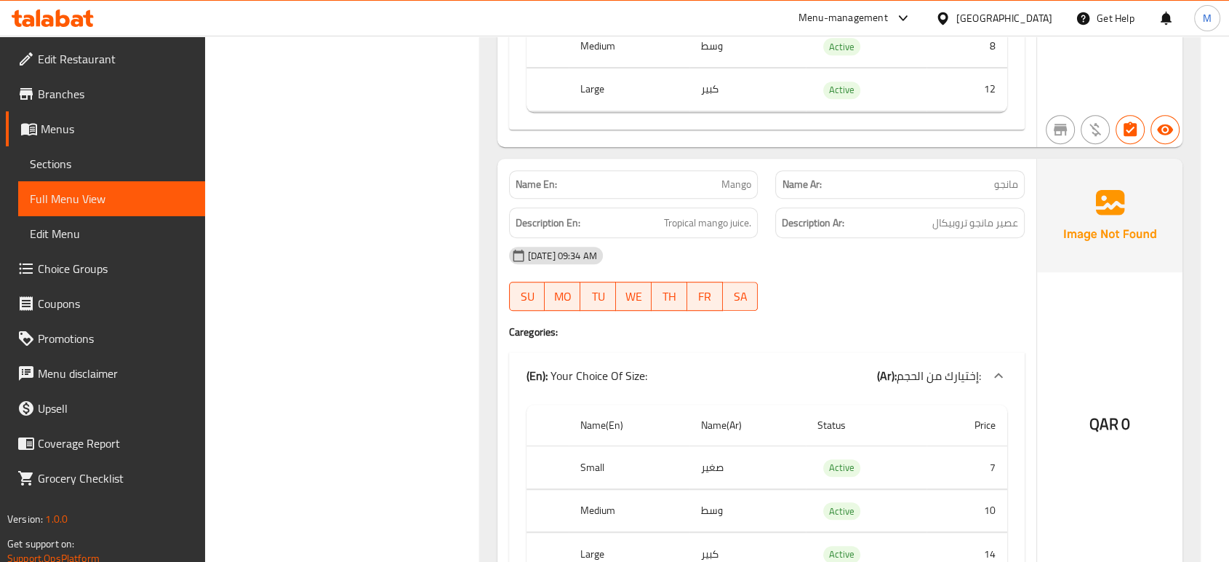
click at [890, 278] on div "20-08-2025 09:34 AM SU MO TU WE TH FR SA" at bounding box center [766, 278] width 533 height 81
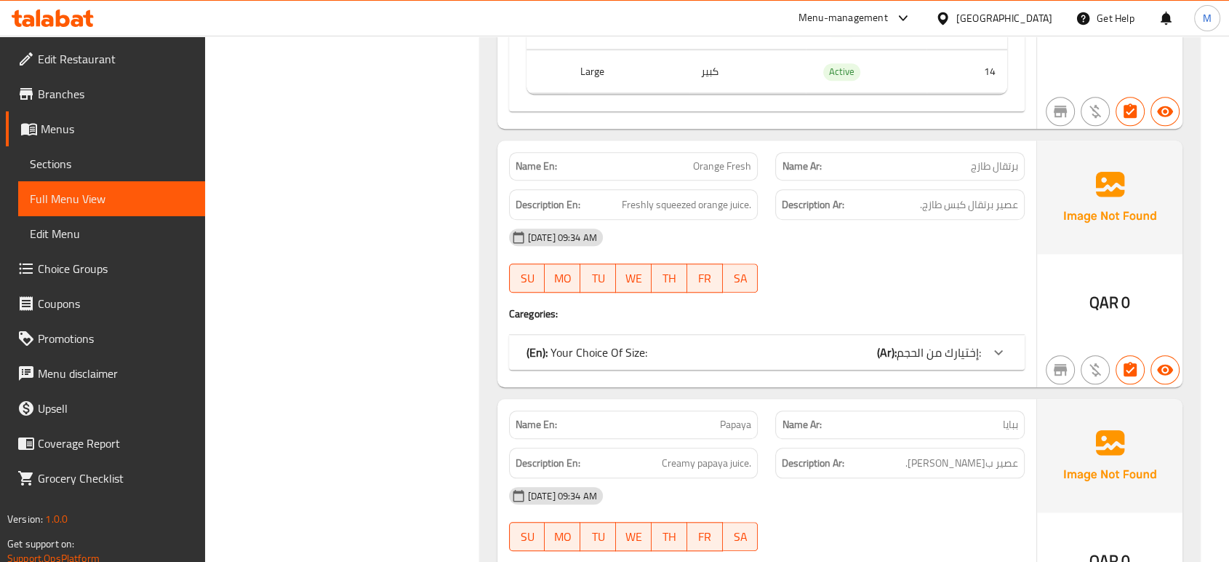
scroll to position [6770, 0]
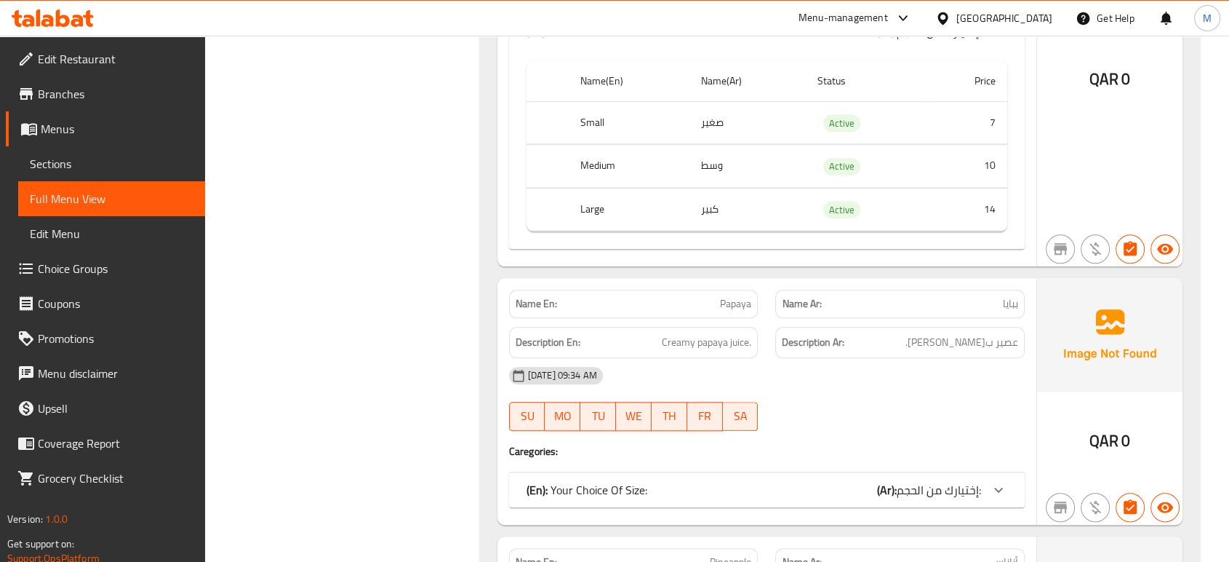
scroll to position [7125, 0]
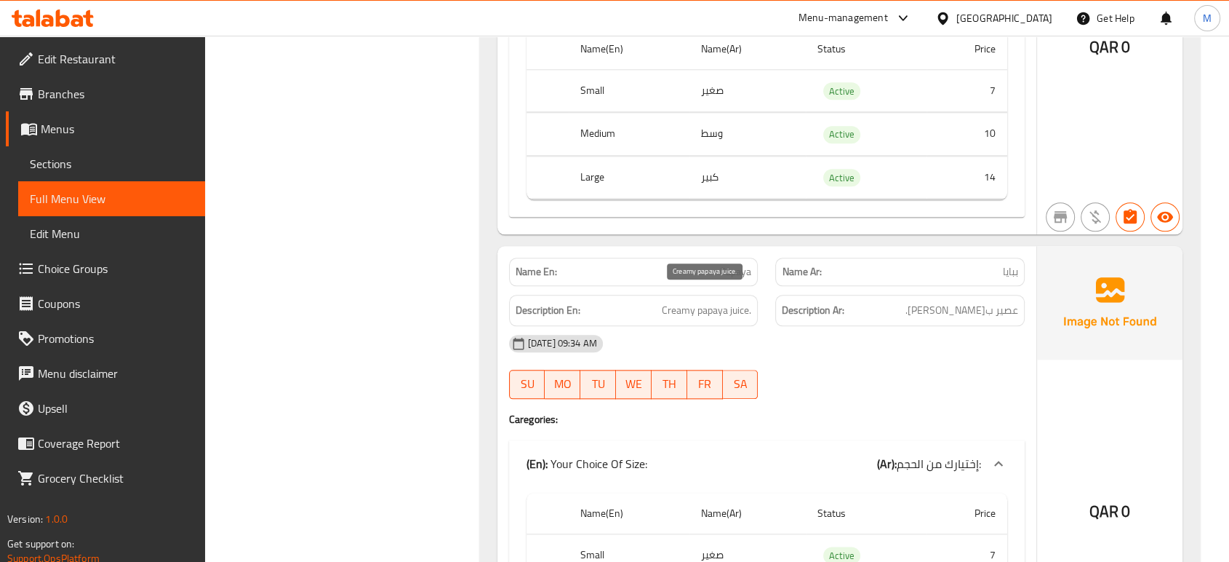
click at [706, 301] on span "Creamy papaya juice." at bounding box center [706, 310] width 89 height 18
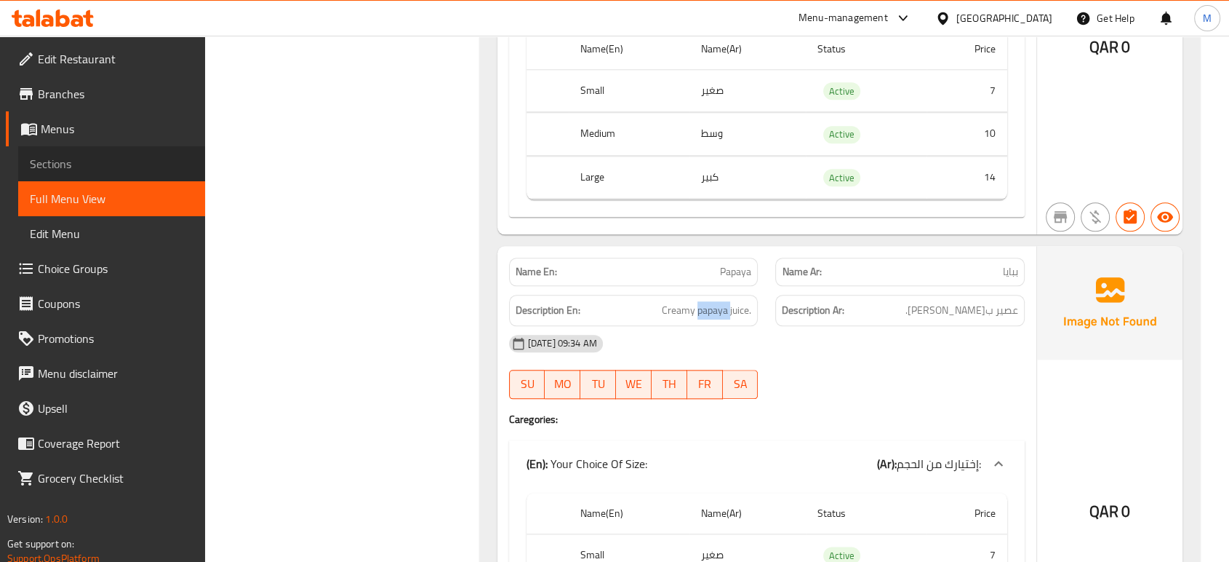
click at [81, 159] on span "Sections" at bounding box center [112, 163] width 164 height 17
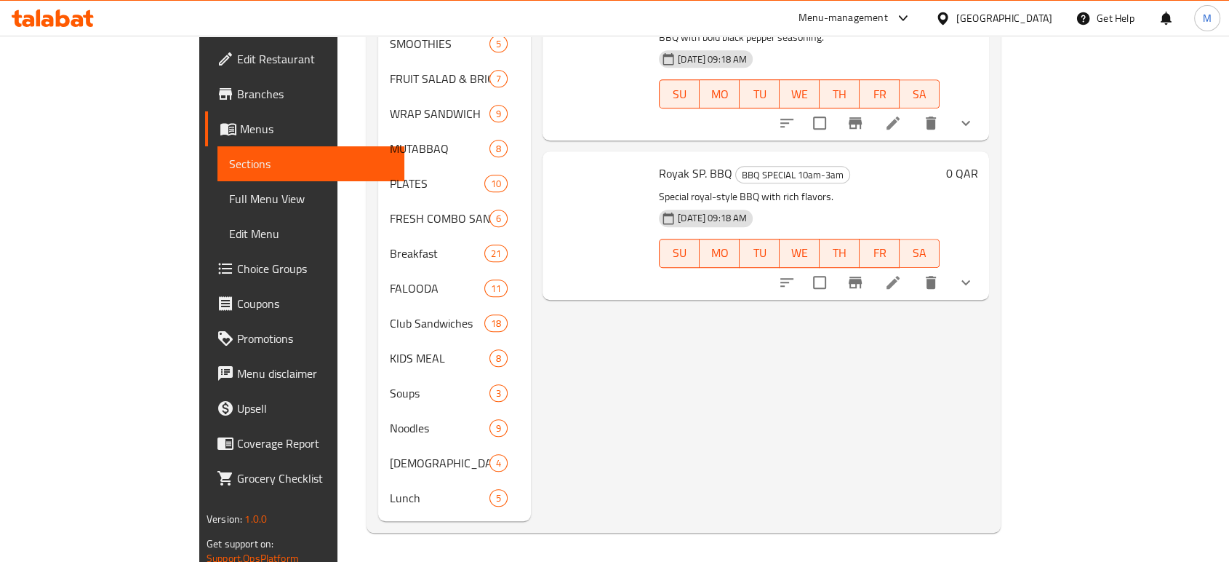
scroll to position [204, 0]
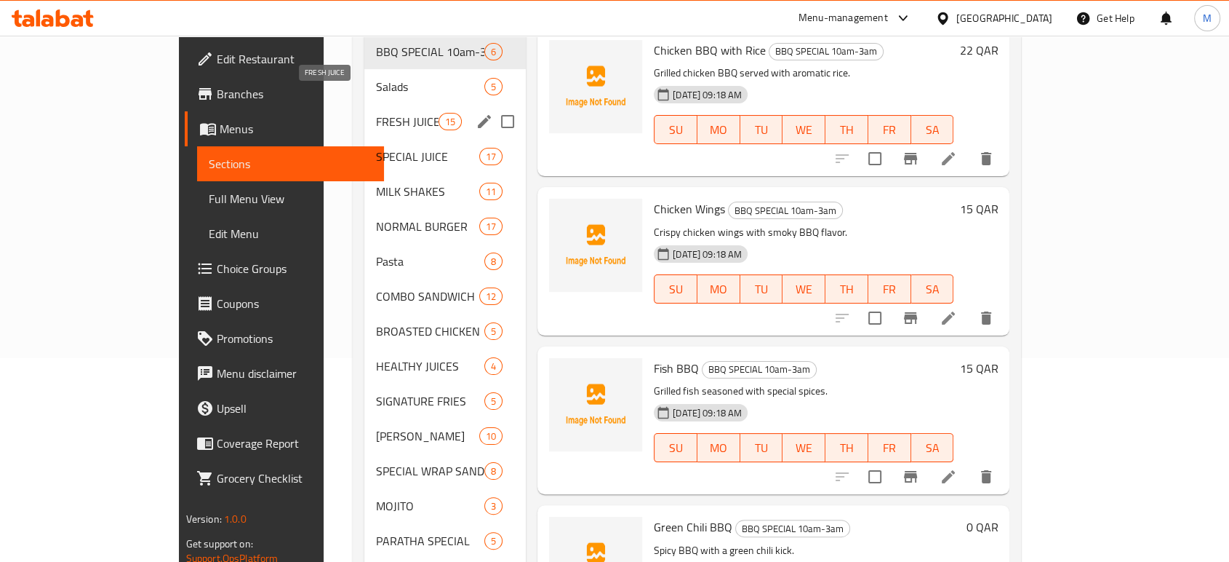
click at [376, 113] on span "FRESH JUICE" at bounding box center [407, 121] width 62 height 17
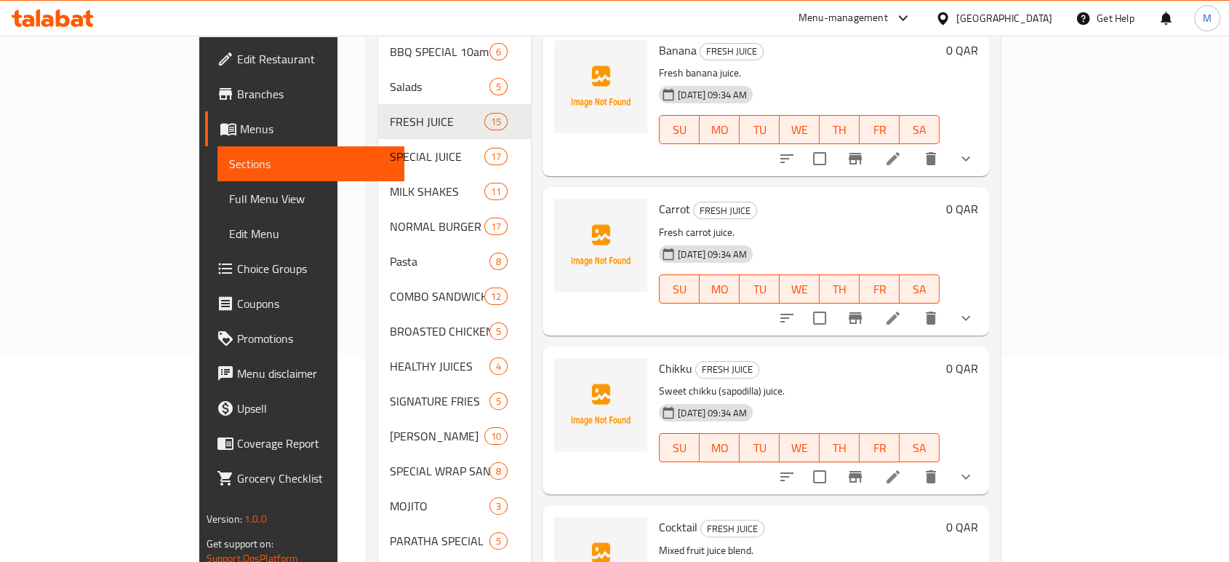
scroll to position [695, 0]
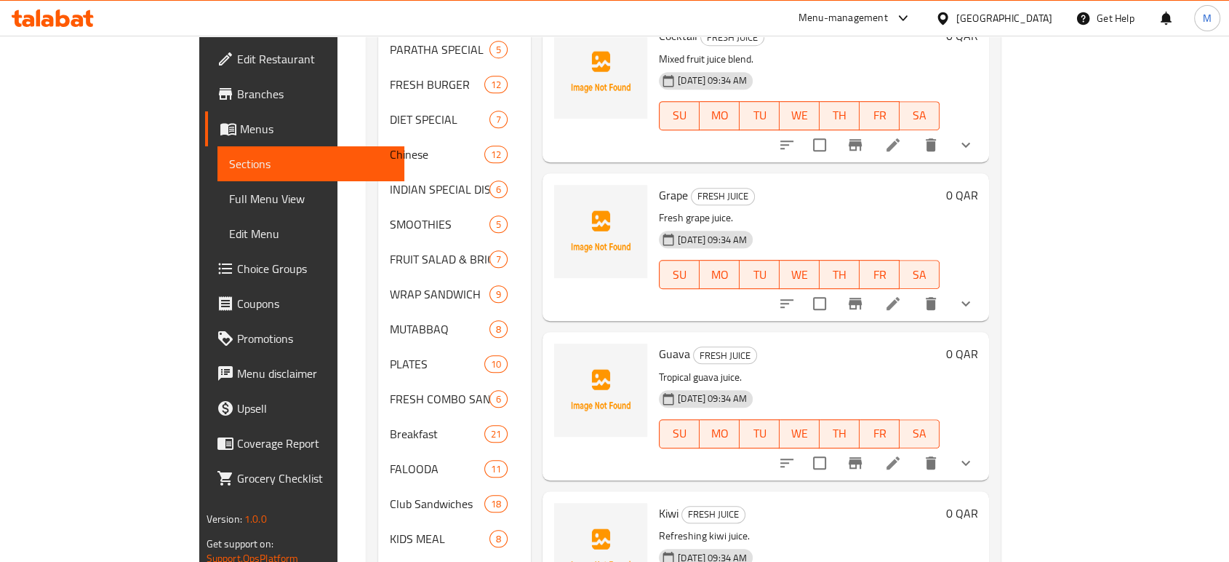
click at [1001, 388] on div "Menu sections BBQ SPECIAL 10am-3am 6 Salads 5 FRESH JUICE 15 SPECIAL JUICE 17 M…" at bounding box center [684, 85] width 634 height 1256
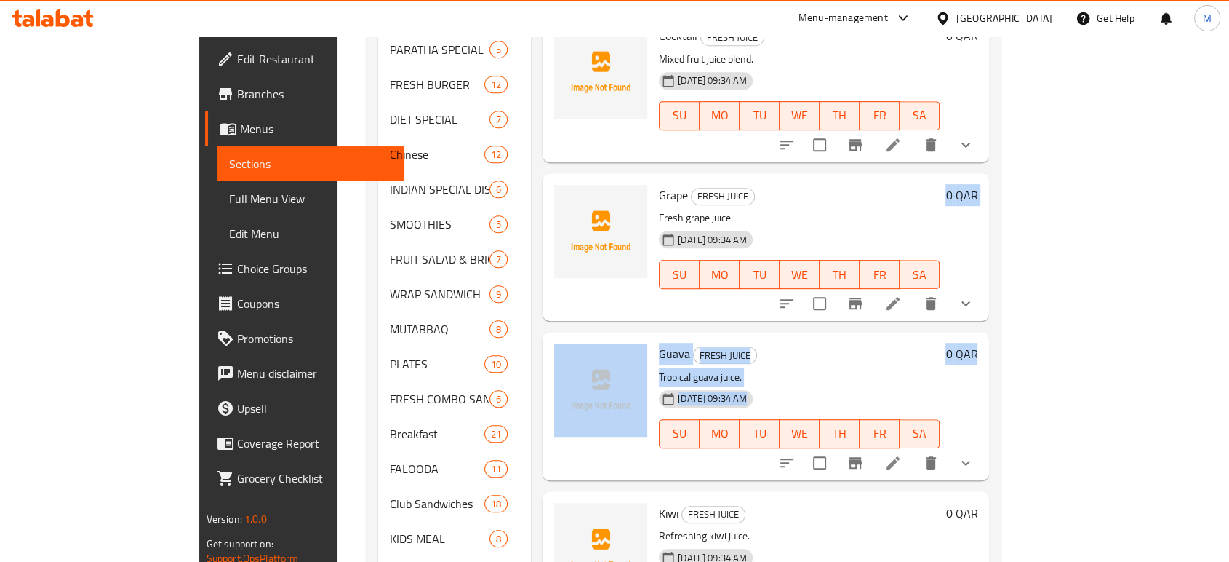
drag, startPoint x: 1195, startPoint y: 388, endPoint x: 1186, endPoint y: 286, distance: 102.9
click at [1001, 286] on div "Menu sections BBQ SPECIAL 10am-3am 6 Salads 5 FRESH JUICE 15 SPECIAL JUICE 17 M…" at bounding box center [684, 85] width 634 height 1256
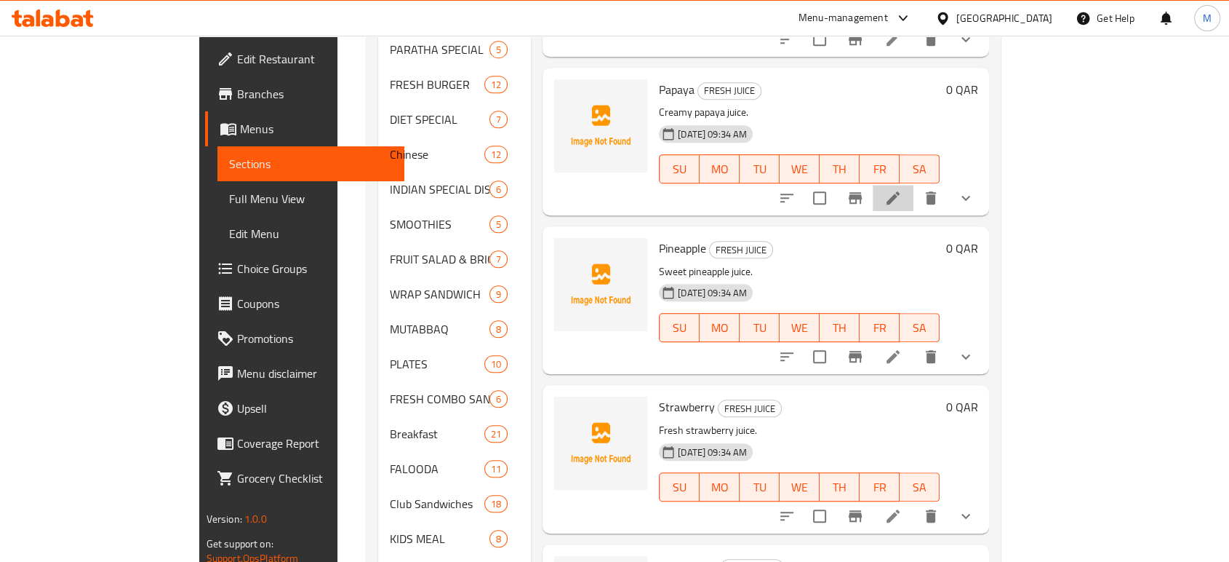
click at [914, 188] on li at bounding box center [893, 198] width 41 height 26
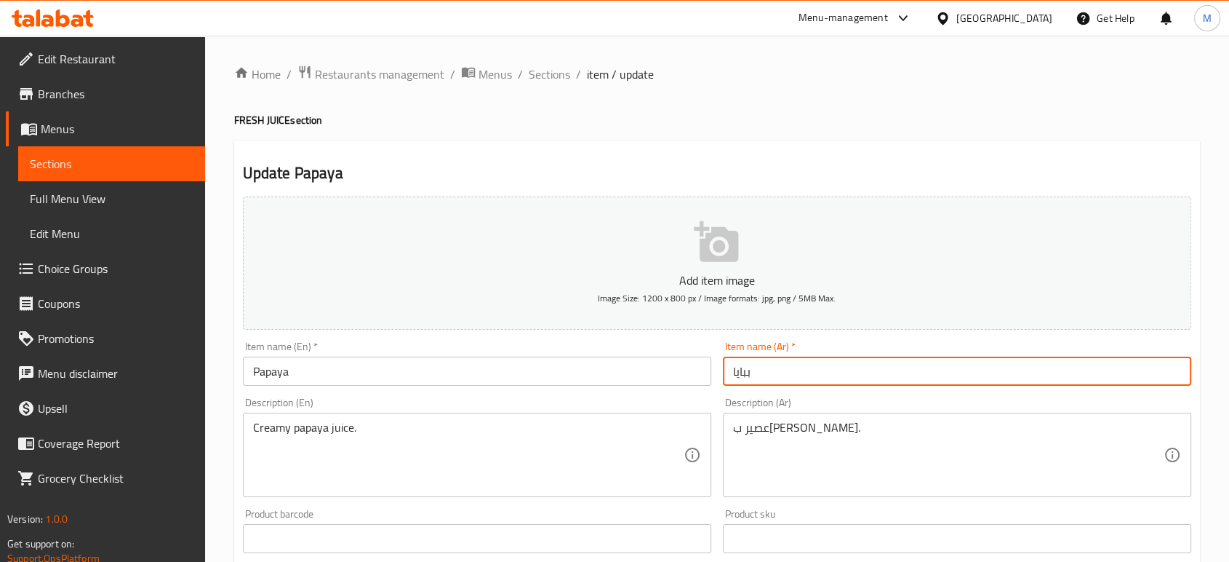
click at [780, 368] on input "ببايا" at bounding box center [957, 370] width 468 height 29
type input "ب"
type input "f"
type input "بابايا"
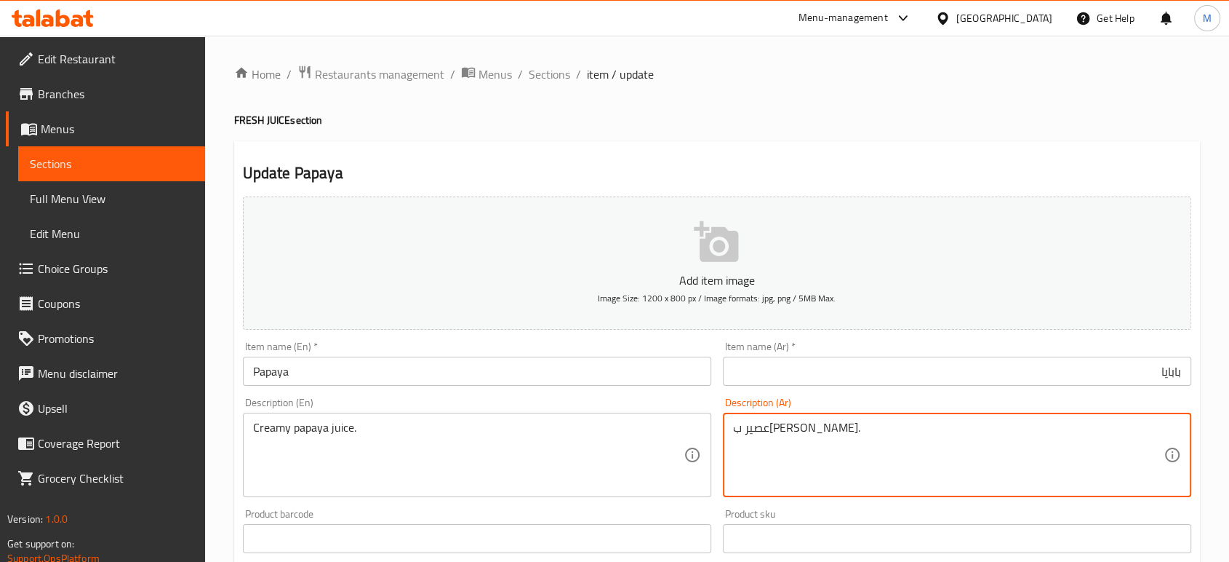
click at [782, 428] on textarea "عصير ببايا كريمي." at bounding box center [948, 454] width 431 height 69
type textarea "عصير بابايا كريمي."
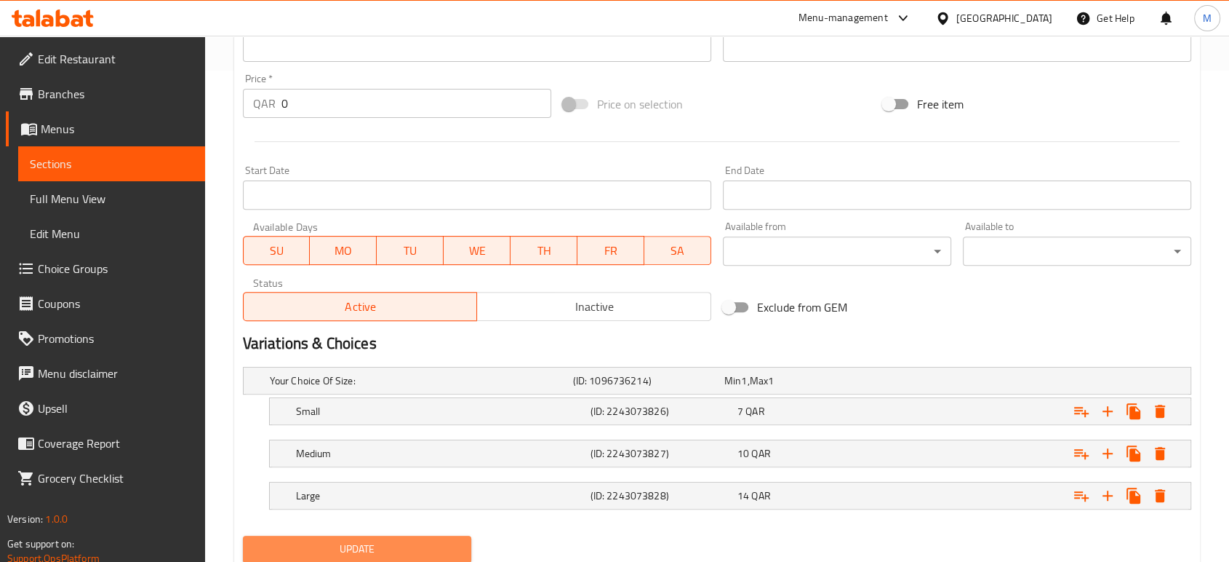
click at [459, 540] on span "Update" at bounding box center [357, 549] width 205 height 18
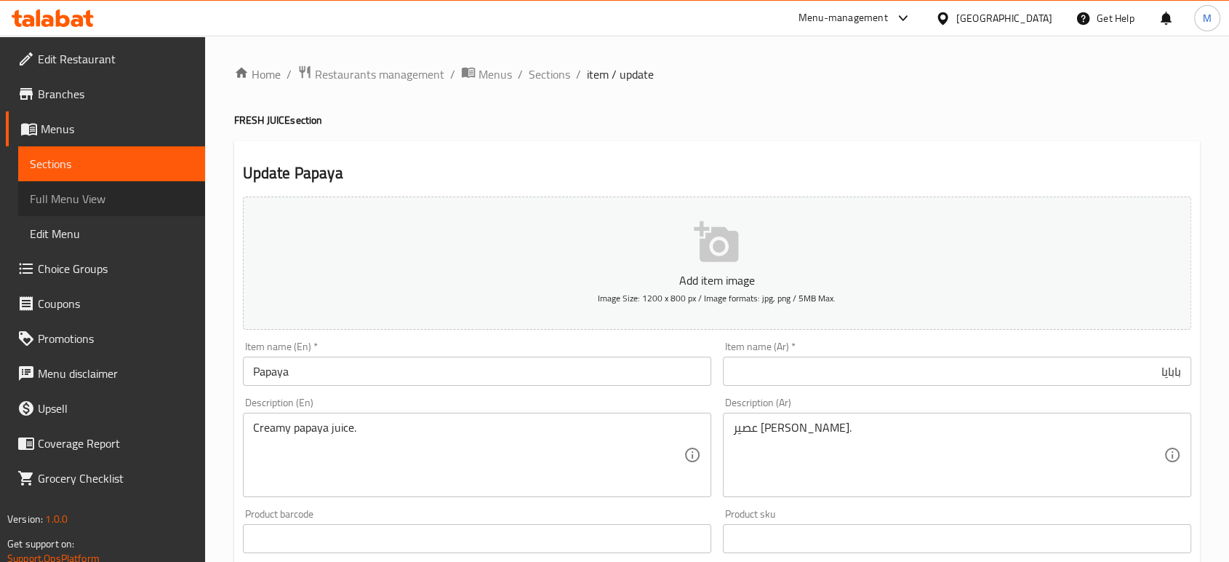
click at [64, 202] on span "Full Menu View" at bounding box center [112, 198] width 164 height 17
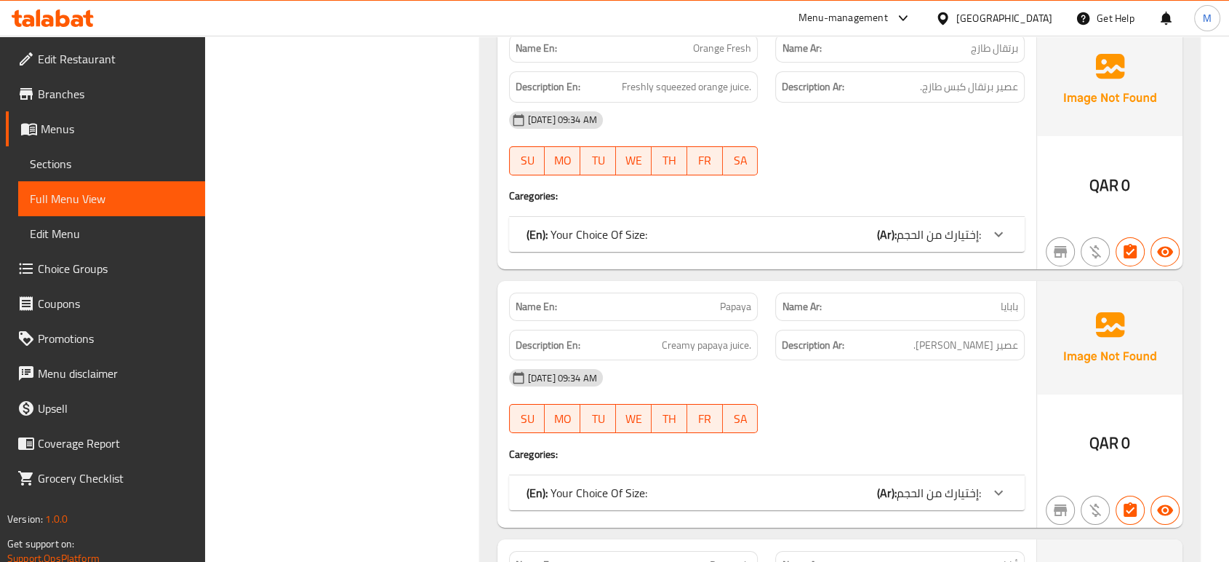
click at [930, 360] on div "20-08-2025 09:34 AM" at bounding box center [766, 377] width 533 height 35
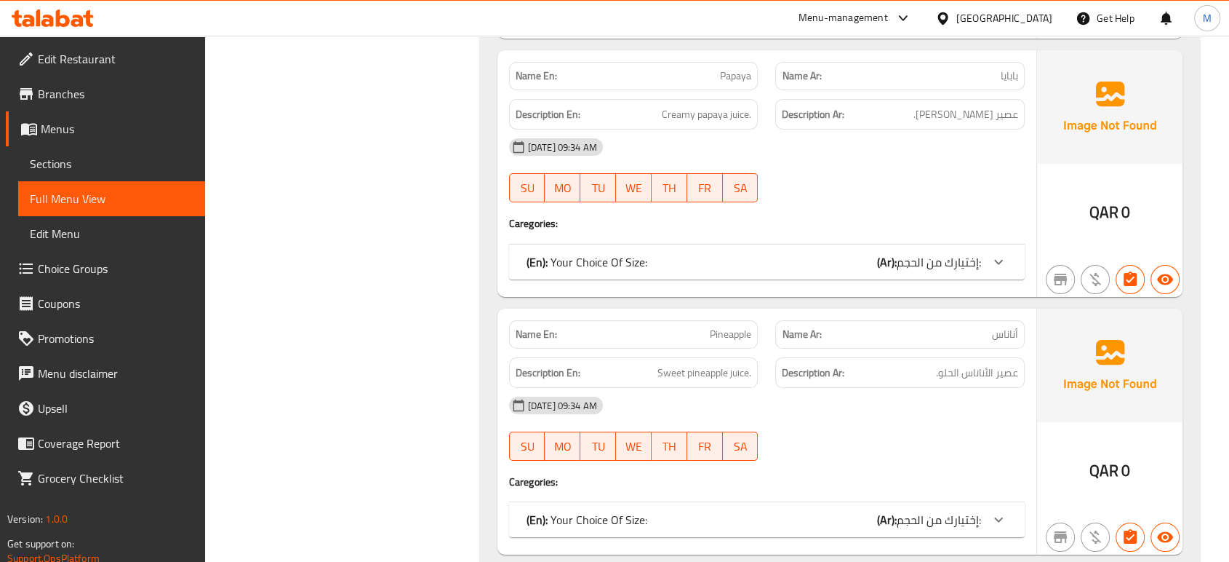
scroll to position [5348, 0]
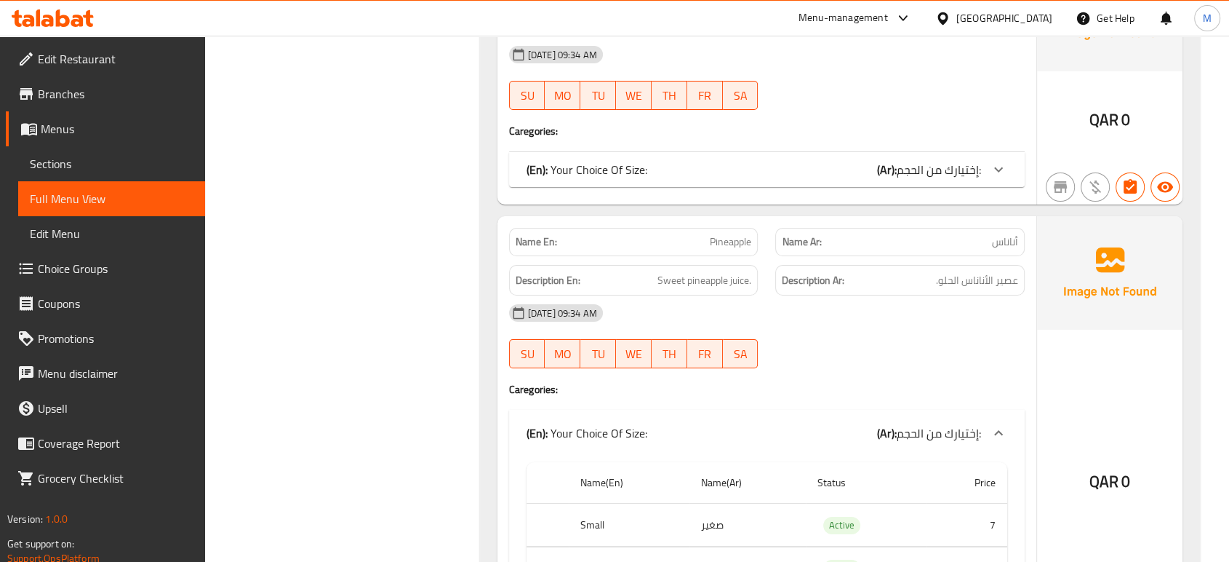
click at [883, 302] on div "20-08-2025 09:34 AM" at bounding box center [766, 312] width 533 height 35
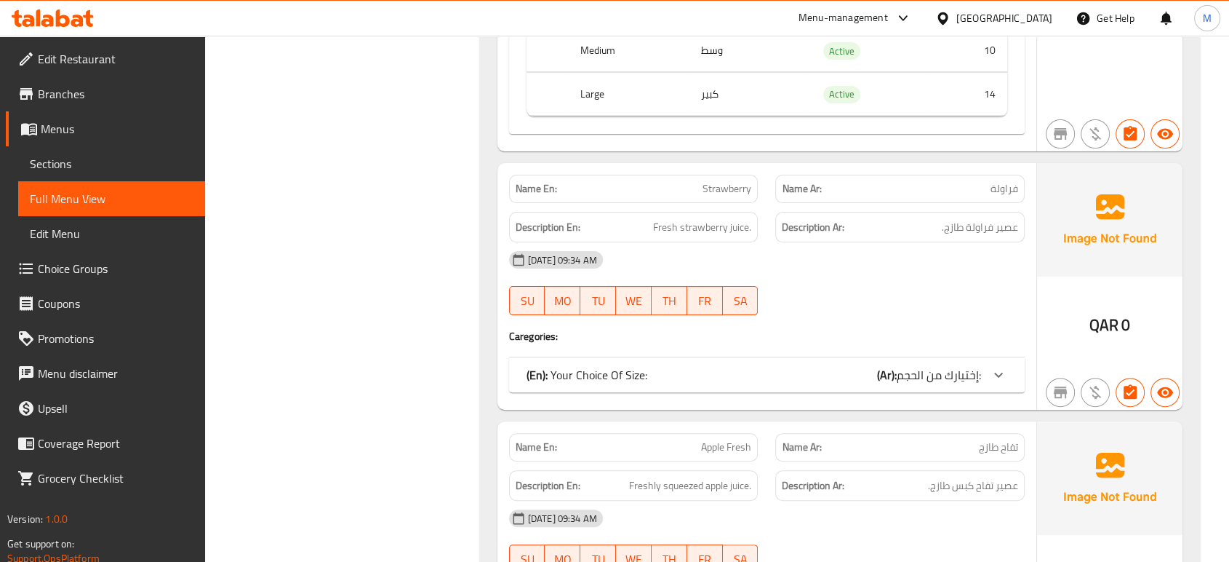
scroll to position [5898, 0]
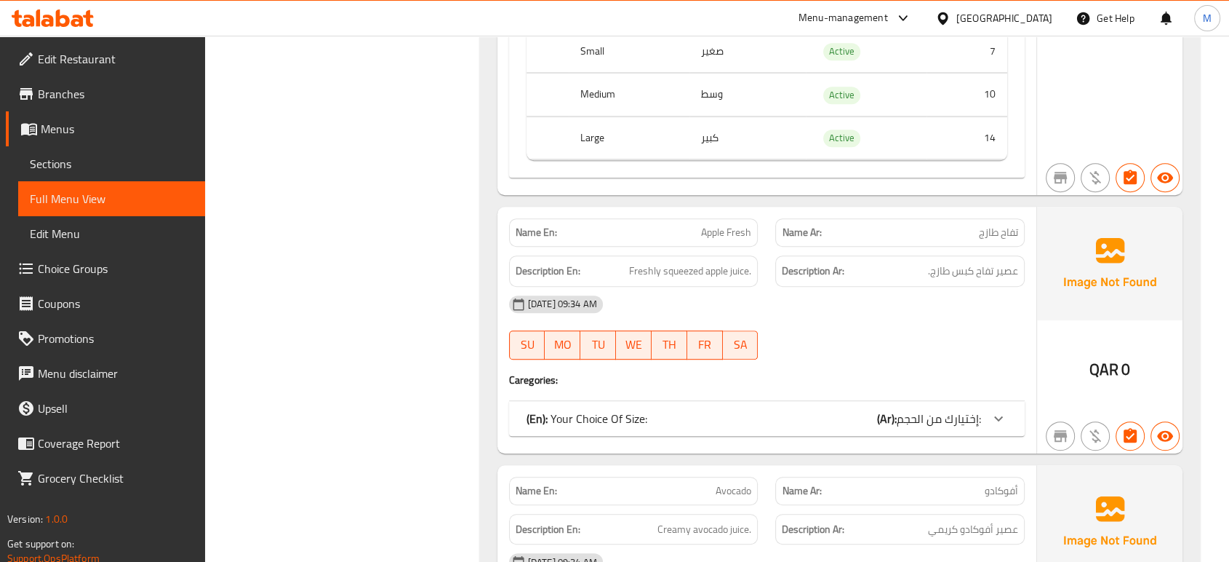
scroll to position [6319, 0]
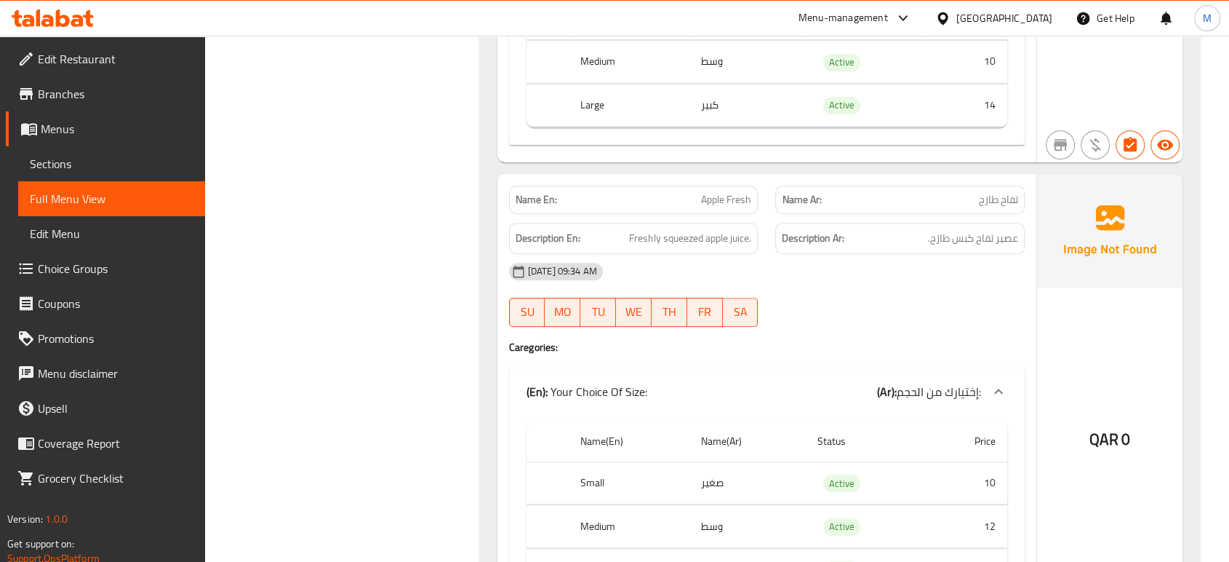
click at [871, 289] on div "20-08-2025 09:34 AM SU MO TU WE TH FR SA" at bounding box center [766, 294] width 533 height 81
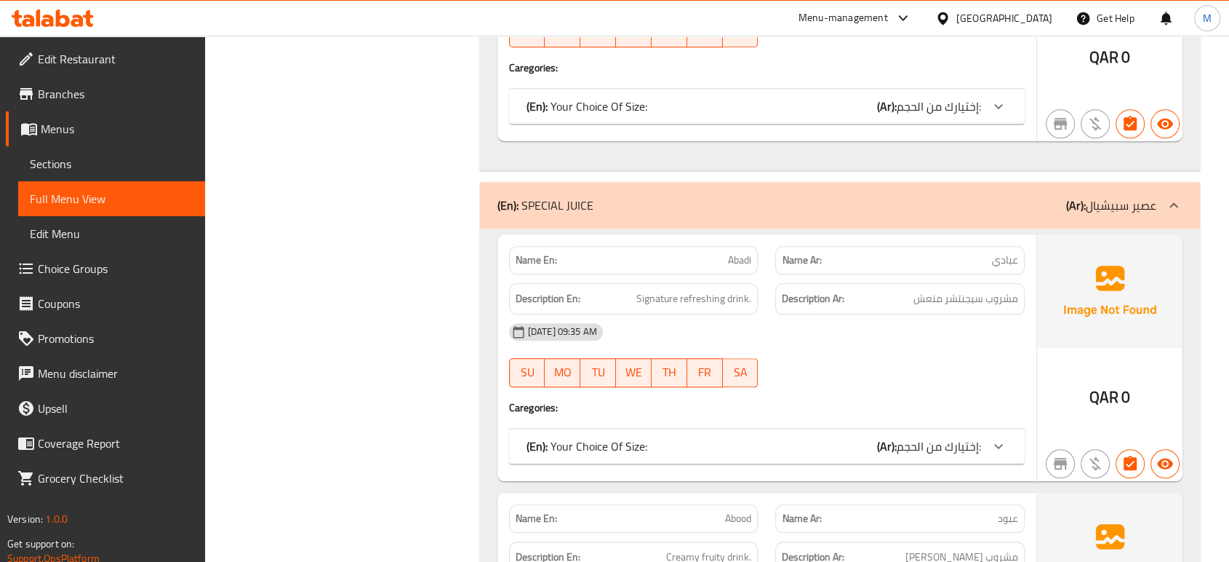
scroll to position [7094, 0]
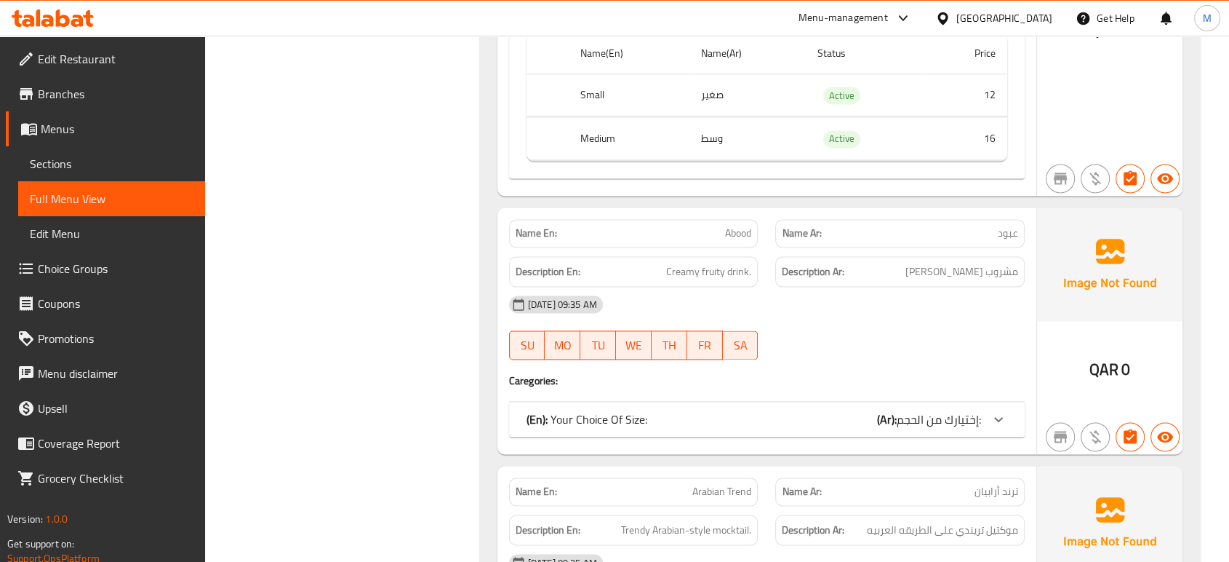
scroll to position [7547, 0]
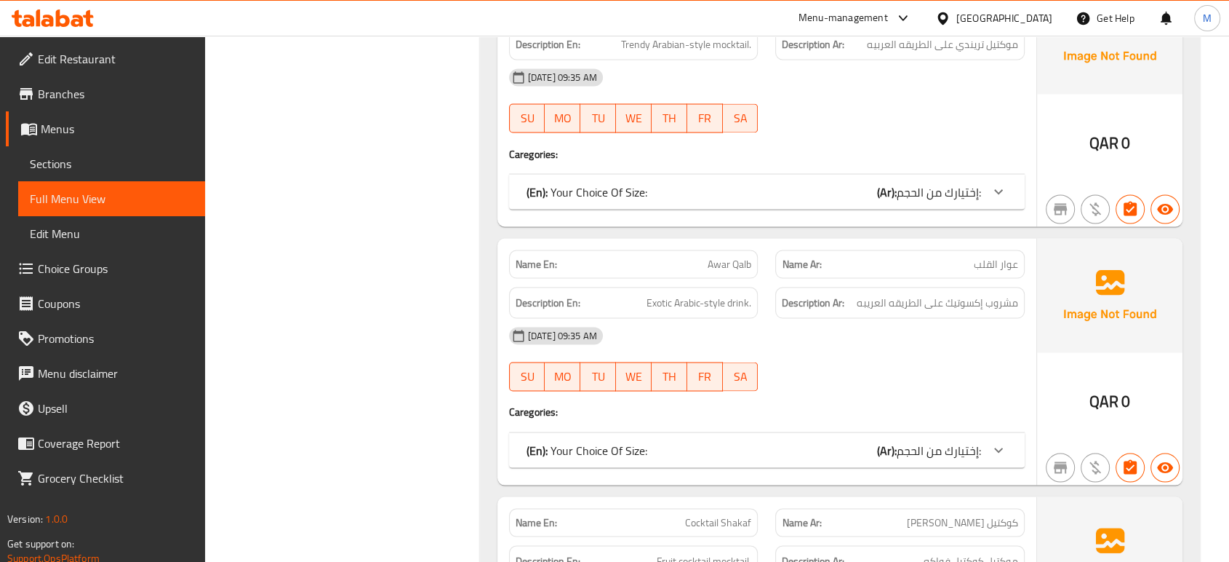
scroll to position [8161, 0]
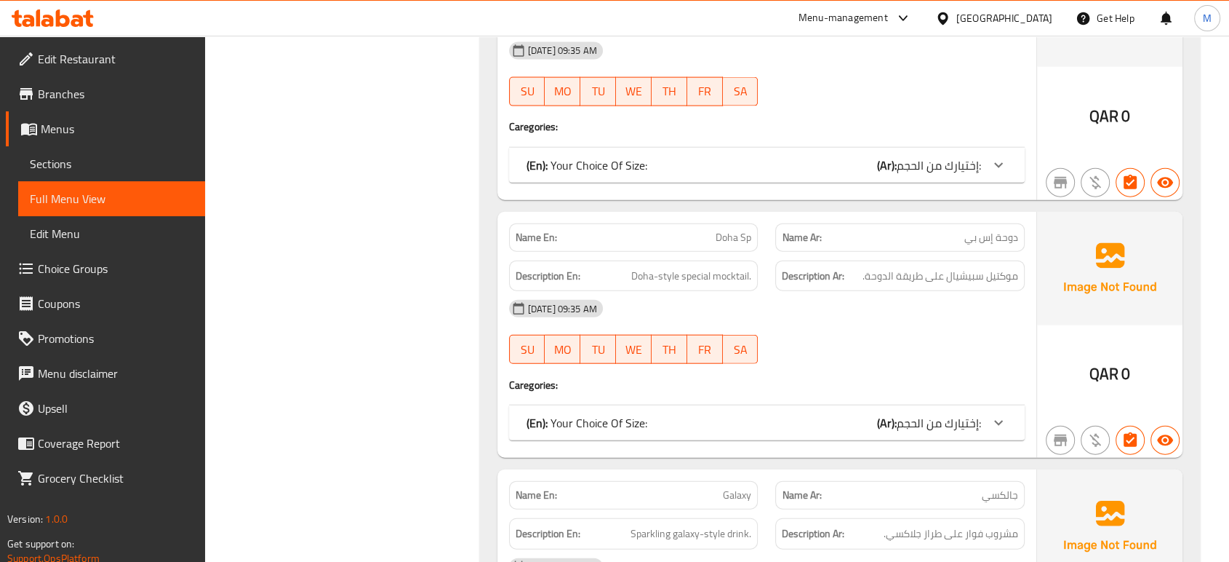
scroll to position [8872, 0]
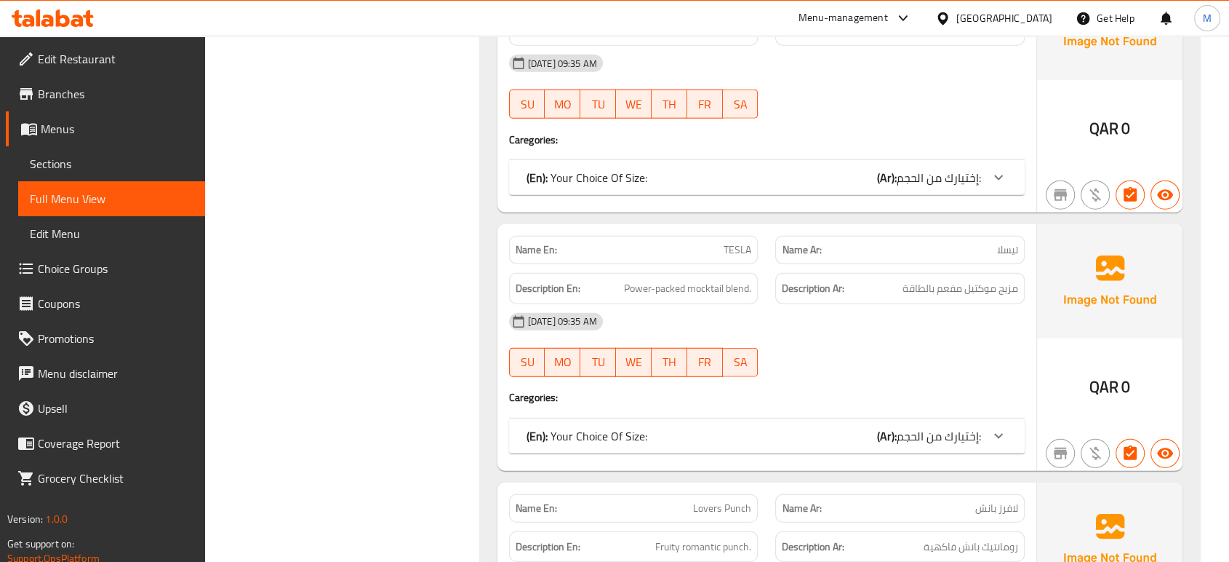
scroll to position [9389, 0]
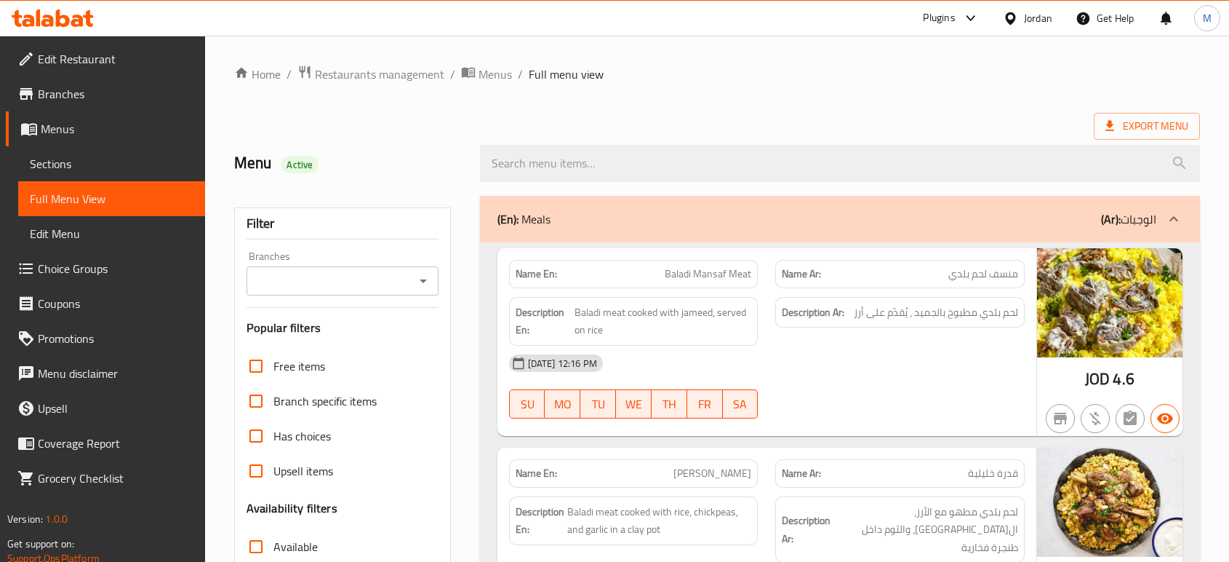
scroll to position [2791, 0]
